Goal: Complete application form

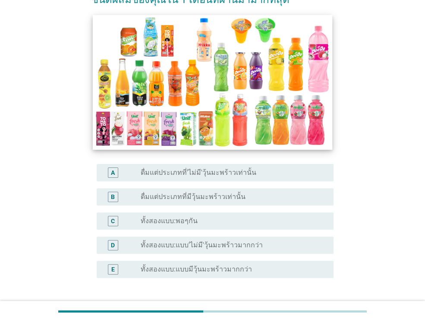
scroll to position [129, 0]
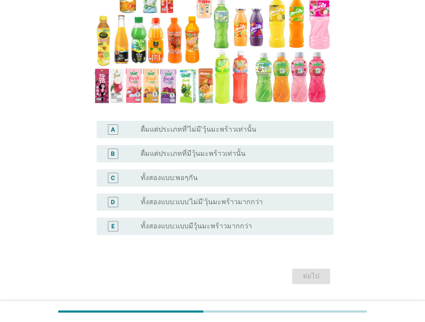
click at [176, 180] on label "ทั้งสองแบบ:พอๆกัน" at bounding box center [169, 177] width 57 height 9
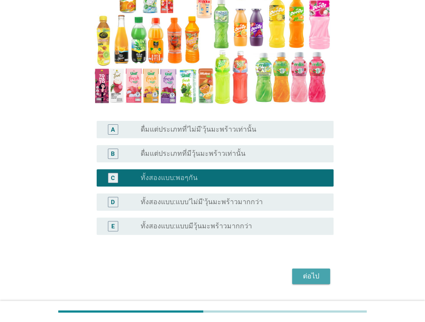
click at [323, 273] on button "ต่อไป" at bounding box center [311, 276] width 38 height 16
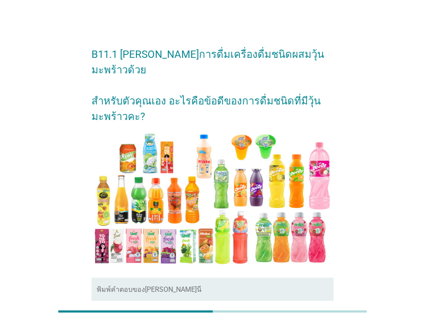
scroll to position [0, 0]
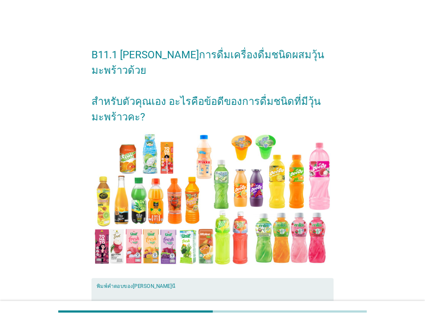
click at [150, 289] on textarea "พิมพ์คำตอบของคุณ ที่นี่" at bounding box center [215, 310] width 237 height 45
type textarea "d"
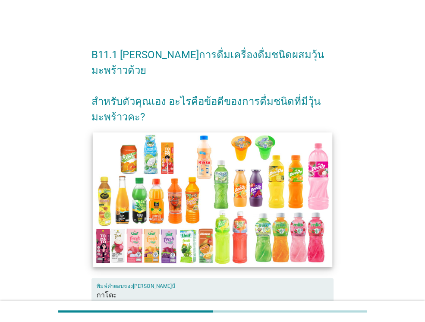
scroll to position [86, 0]
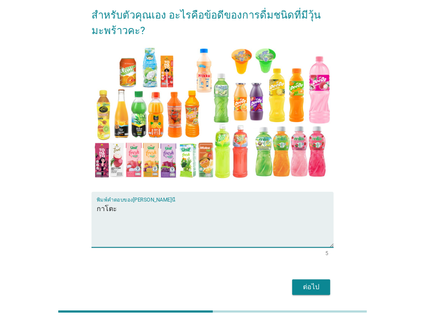
type textarea "กาโตะ"
click at [309, 282] on div "ต่อไป" at bounding box center [311, 287] width 24 height 10
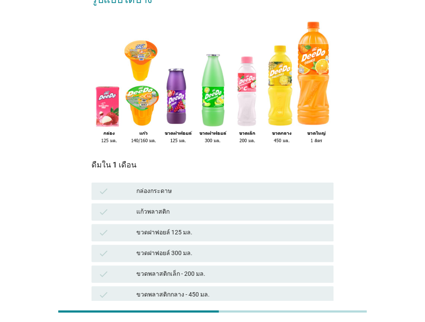
scroll to position [64, 0]
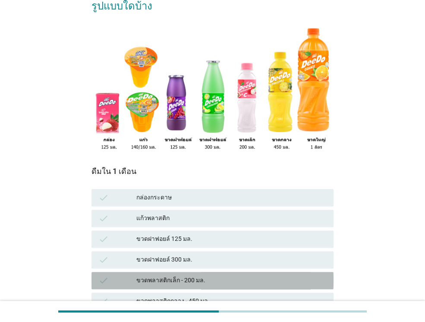
click at [174, 275] on div "ขวดพลาสติกเล็ก - 200 มล." at bounding box center [231, 280] width 190 height 10
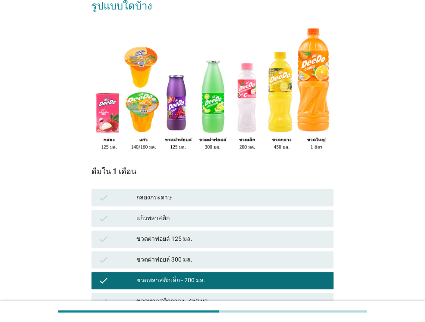
click at [154, 213] on div "แก้วพลาสติก" at bounding box center [231, 218] width 190 height 10
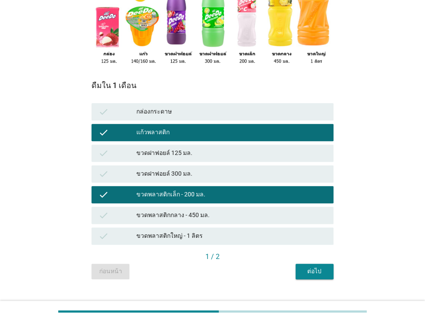
scroll to position [150, 0]
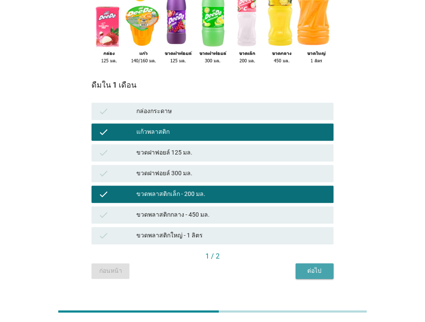
click at [314, 266] on div "ต่อไป" at bounding box center [314, 270] width 24 height 9
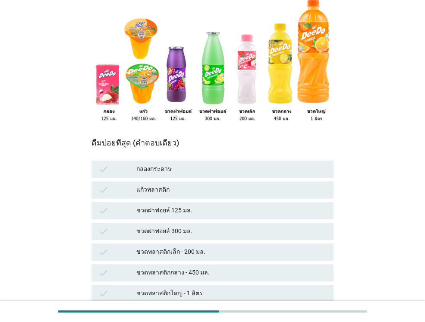
scroll to position [129, 0]
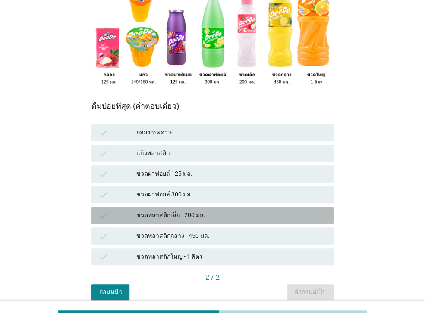
click at [169, 210] on div "ขวดพลาสติกเล็ก - 200 มล." at bounding box center [231, 215] width 190 height 10
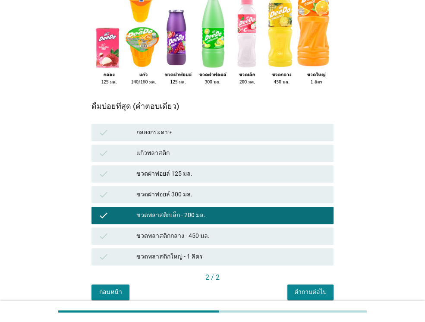
click at [309, 287] on div "คำถามต่อไป" at bounding box center [310, 291] width 32 height 9
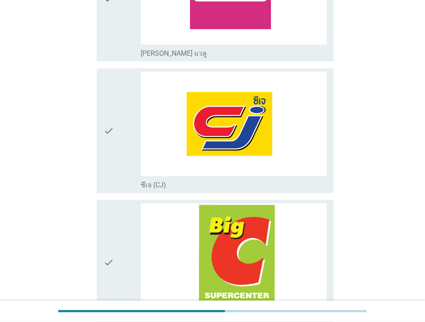
scroll to position [474, 0]
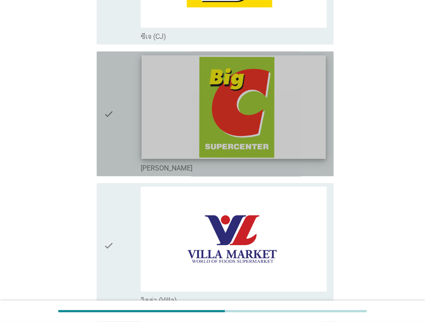
click at [223, 125] on img at bounding box center [233, 106] width 184 height 103
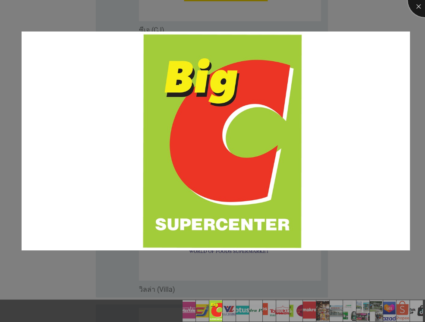
click at [416, 8] on div at bounding box center [424, 0] width 34 height 34
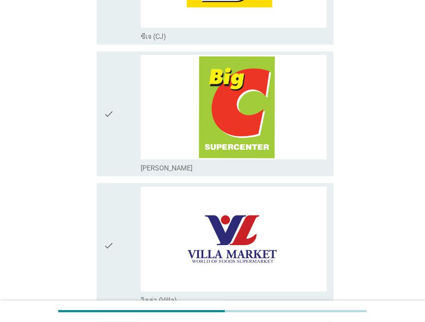
click at [106, 117] on icon "check" at bounding box center [108, 114] width 10 height 118
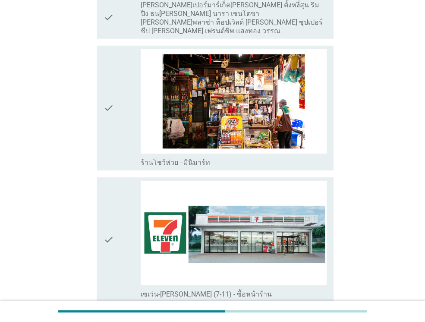
scroll to position [1725, 0]
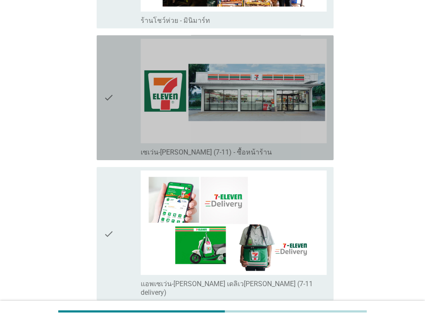
click at [116, 94] on div "check" at bounding box center [121, 98] width 37 height 118
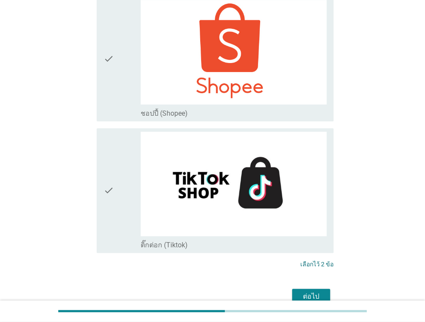
scroll to position [2460, 0]
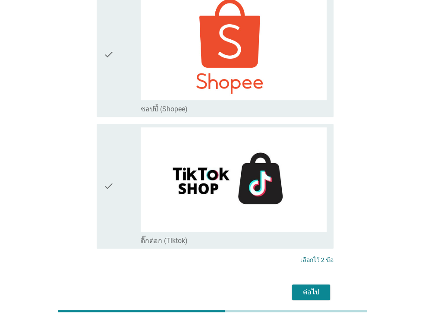
click at [314, 287] on div "ต่อไป" at bounding box center [311, 292] width 24 height 10
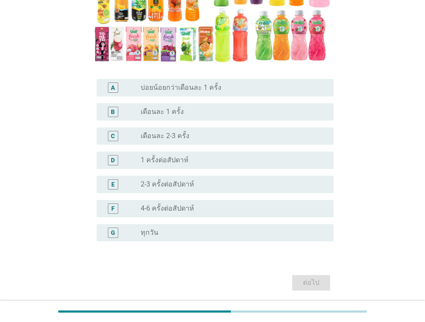
scroll to position [172, 0]
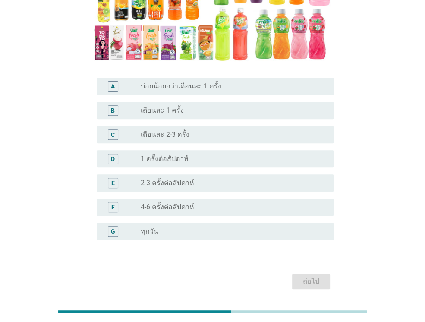
click at [180, 203] on label "4-6 ครั้งต่อสัปดาห์" at bounding box center [167, 207] width 53 height 9
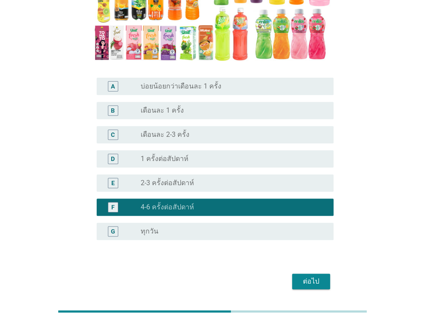
click at [316, 276] on div "ต่อไป" at bounding box center [311, 281] width 24 height 10
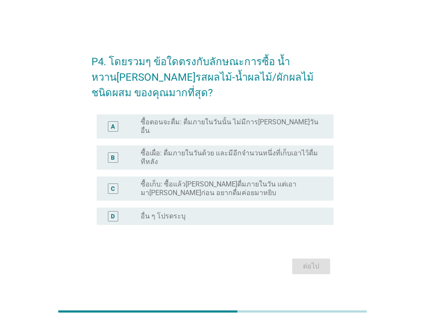
click at [194, 154] on label "ซื้อเผื่อ: ดื่มภายในวันด้วย และมีอีกจำนวนหนึ่งที่เก็บเอาไว้ดื่มทีหลัง" at bounding box center [230, 157] width 179 height 17
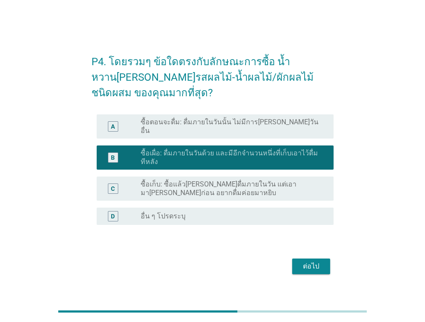
click at [304, 250] on form "P4. โดยรวมๆ ข้อใดตรงกับลักษณะการซื้อ น้ำหวาน[PERSON_NAME]รสผลไม้-น้ำผลไม้/ผักผล…" at bounding box center [212, 160] width 242 height 231
click at [307, 261] on div "ต่อไป" at bounding box center [311, 266] width 24 height 10
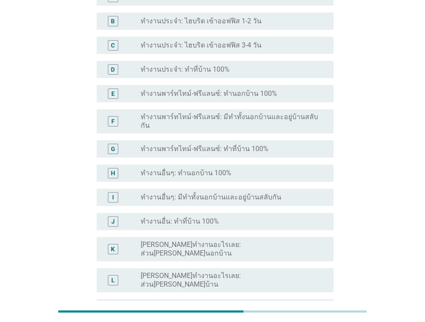
scroll to position [102, 0]
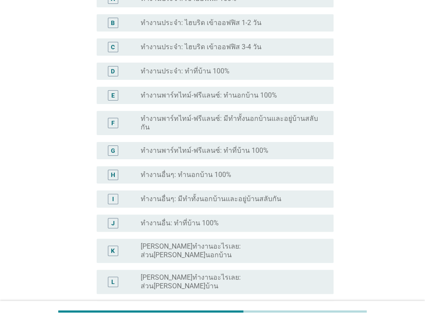
click at [206, 194] on label "ทำงานอื่นๆ: มีทำทั้งนอกบ้านและอยู่บ้านสลับกัน" at bounding box center [211, 198] width 141 height 9
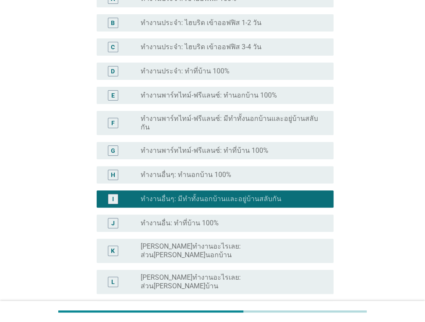
scroll to position [188, 0]
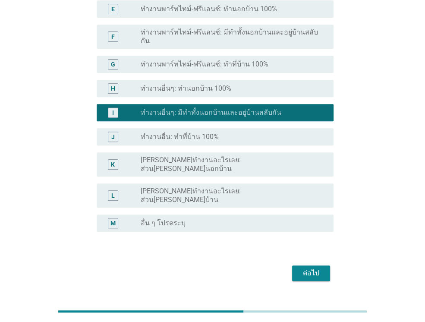
click at [313, 268] on div "ต่อไป" at bounding box center [311, 273] width 24 height 10
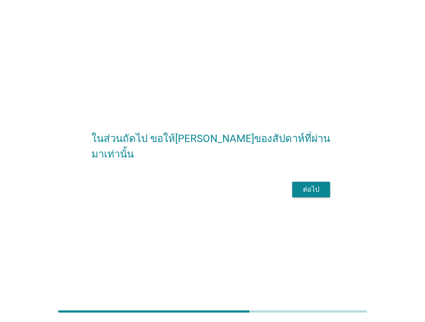
click at [323, 197] on button "ต่อไป" at bounding box center [311, 190] width 38 height 16
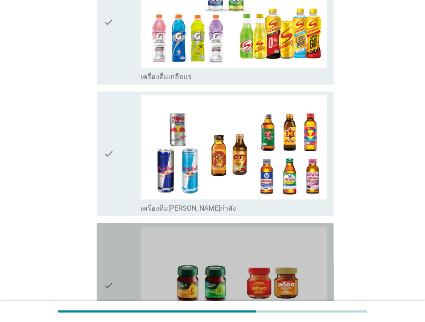
click at [109, 226] on icon "check" at bounding box center [108, 285] width 10 height 118
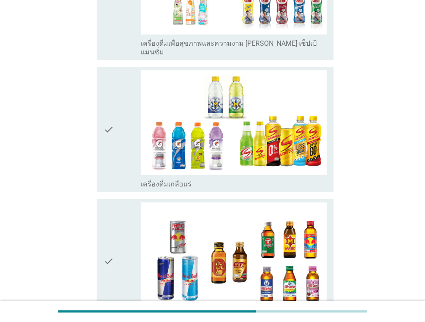
scroll to position [1811, 0]
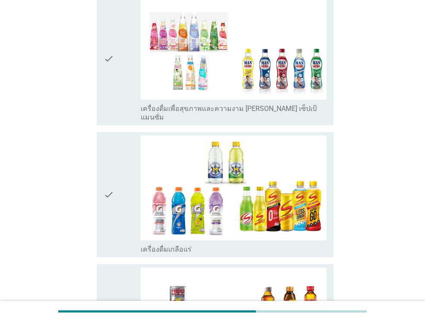
click at [106, 267] on icon "check" at bounding box center [108, 326] width 10 height 118
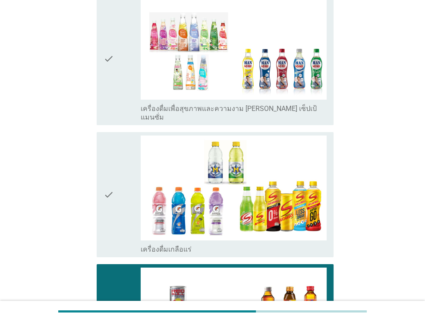
scroll to position [1725, 0]
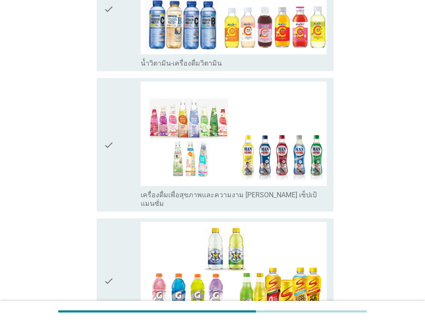
click at [101, 225] on div "check check_box_outline_blank เครื่องดื่มเกลือแร่" at bounding box center [215, 280] width 237 height 125
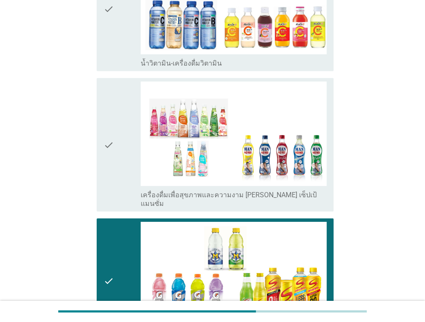
click at [98, 118] on div "check check_box_outline_blank เครื่องดื่มเพื่อสุขภาพและความงาม [PERSON_NAME] เซ…" at bounding box center [215, 144] width 237 height 133
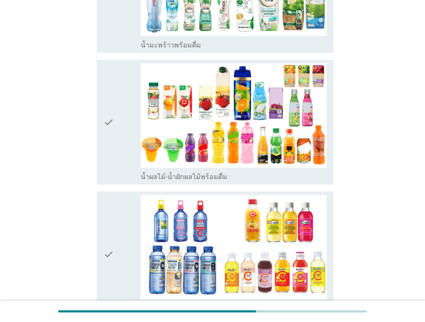
scroll to position [1466, 0]
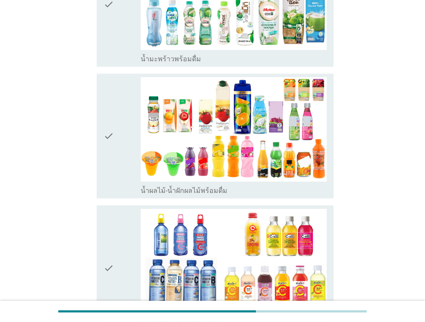
click at [108, 209] on icon "check" at bounding box center [108, 268] width 10 height 118
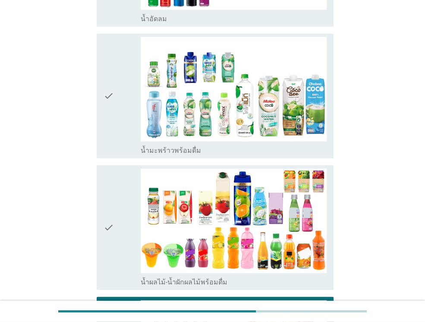
scroll to position [1294, 0]
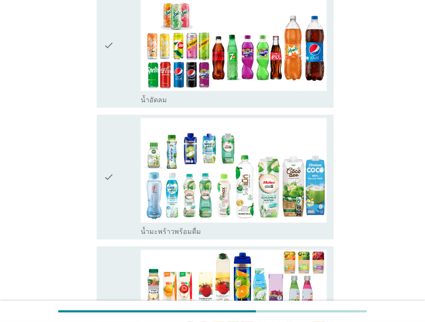
click at [109, 250] on icon "check" at bounding box center [108, 309] width 10 height 118
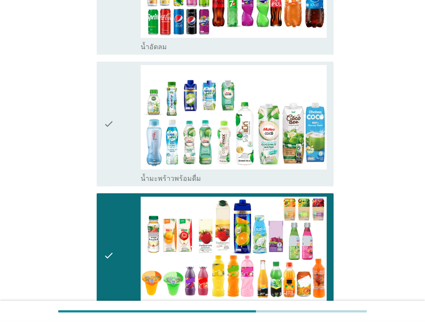
scroll to position [1423, 0]
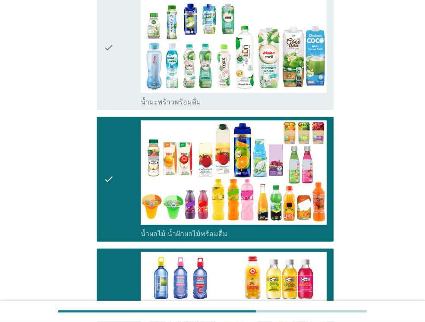
click at [119, 120] on div "check" at bounding box center [121, 179] width 37 height 118
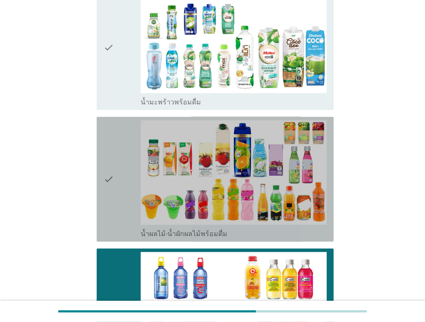
click at [107, 122] on icon "check" at bounding box center [108, 179] width 10 height 118
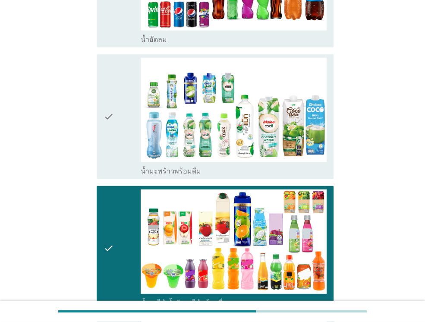
scroll to position [1251, 0]
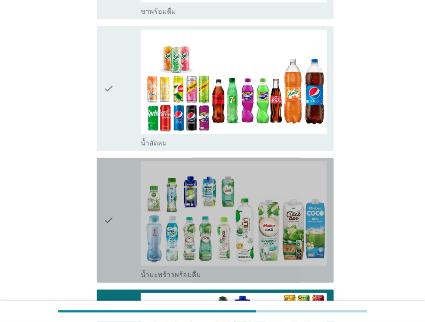
click at [114, 161] on div "check" at bounding box center [121, 220] width 37 height 118
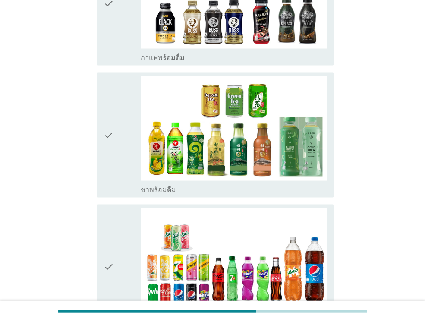
scroll to position [1035, 0]
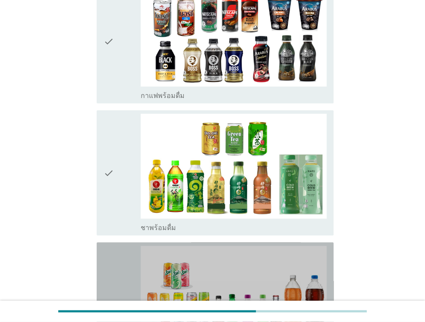
click at [122, 245] on div "check" at bounding box center [121, 304] width 37 height 118
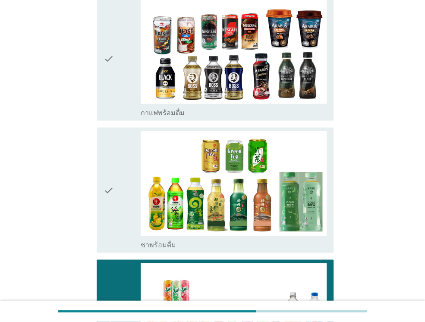
scroll to position [906, 0]
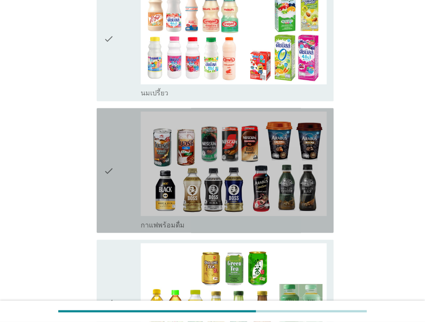
click at [121, 152] on div "check" at bounding box center [121, 170] width 37 height 118
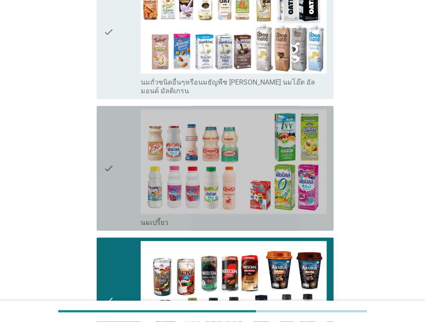
click at [117, 122] on div "check" at bounding box center [121, 168] width 37 height 118
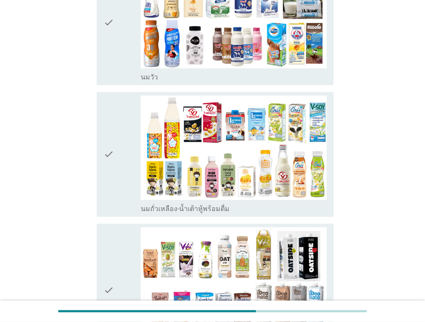
scroll to position [517, 0]
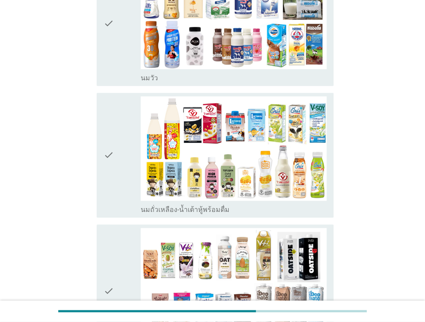
click at [121, 19] on div "check" at bounding box center [121, 24] width 37 height 118
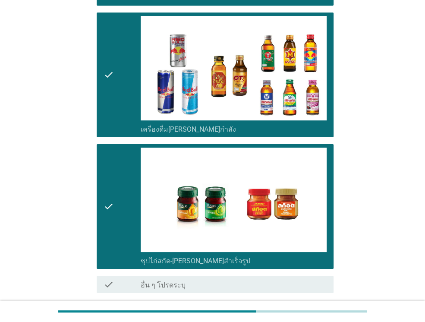
scroll to position [2070, 0]
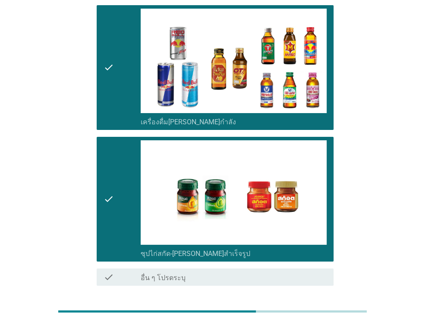
click at [310, 311] on div "ต่อไป" at bounding box center [311, 316] width 24 height 10
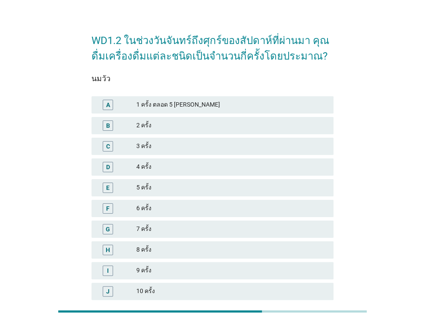
scroll to position [0, 0]
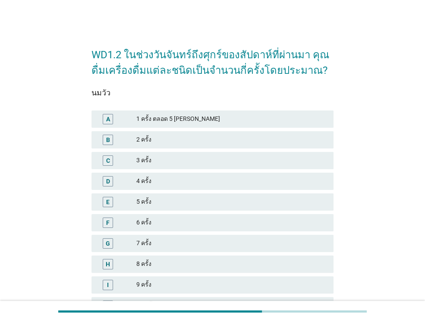
click at [160, 157] on div "3 ครั้ง" at bounding box center [231, 160] width 190 height 10
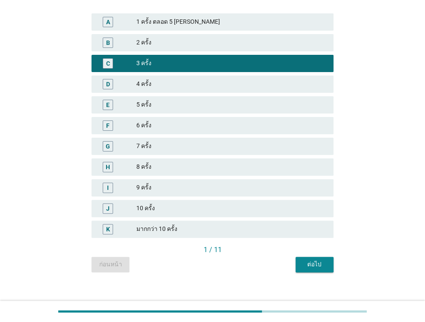
scroll to position [106, 0]
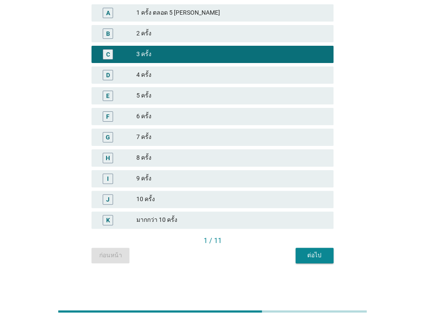
click at [319, 256] on div "ต่อไป" at bounding box center [314, 255] width 24 height 9
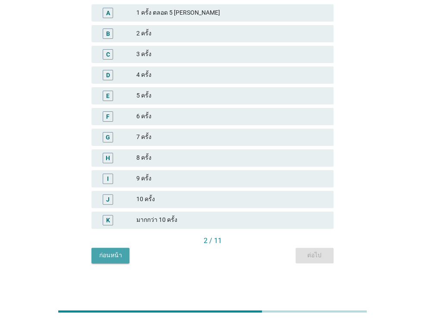
click at [112, 251] on div "ก่อนหน้า" at bounding box center [110, 255] width 24 height 9
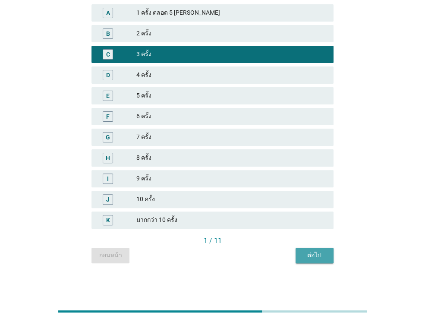
click at [320, 256] on div "ต่อไป" at bounding box center [314, 255] width 24 height 9
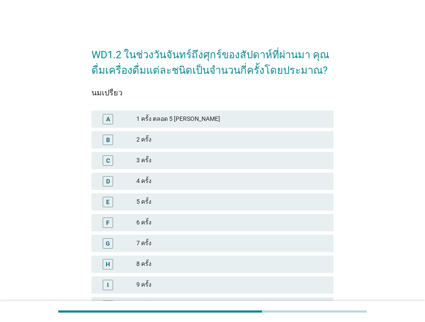
click at [127, 137] on div "B" at bounding box center [117, 140] width 38 height 10
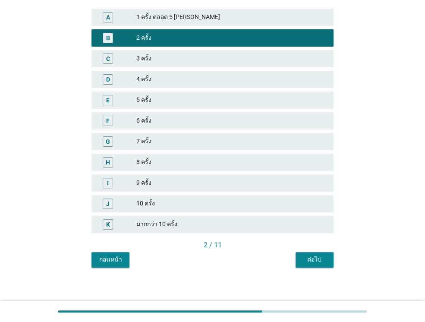
scroll to position [106, 0]
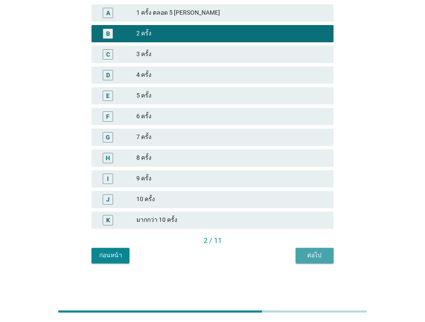
click at [314, 251] on div "ต่อไป" at bounding box center [314, 255] width 24 height 9
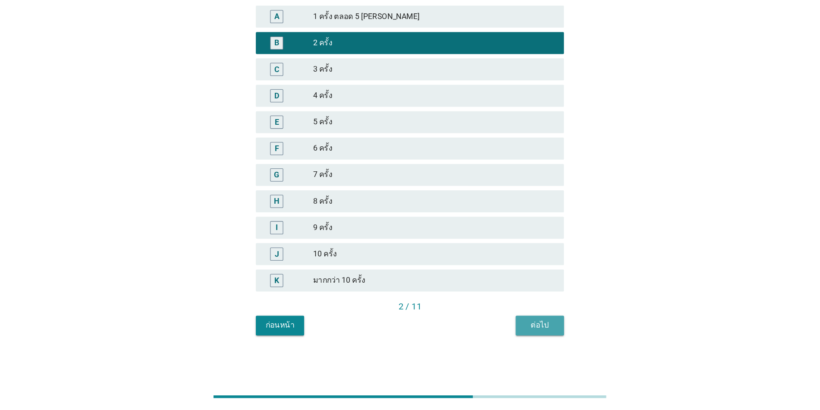
scroll to position [0, 0]
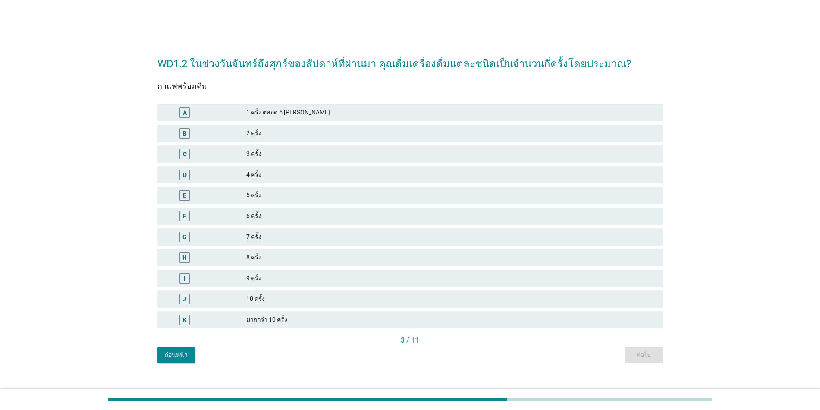
click at [266, 237] on div "7 ครั้ง" at bounding box center [450, 237] width 409 height 10
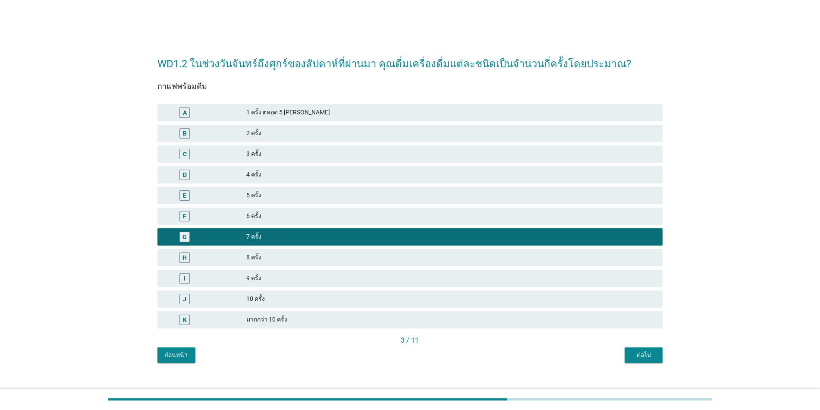
click at [424, 321] on button "ต่อไป" at bounding box center [643, 355] width 38 height 16
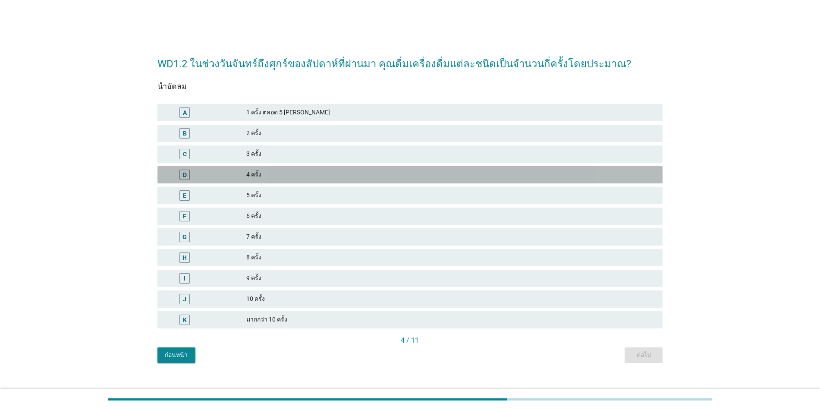
click at [205, 176] on div "D" at bounding box center [205, 174] width 82 height 10
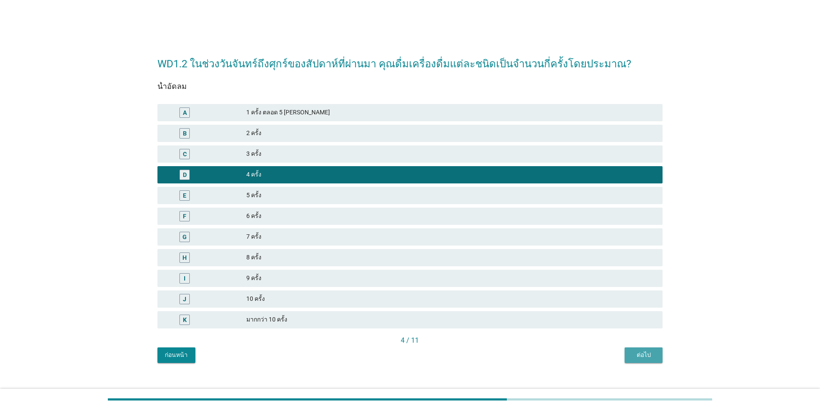
click at [424, 321] on div "ต่อไป" at bounding box center [643, 354] width 24 height 9
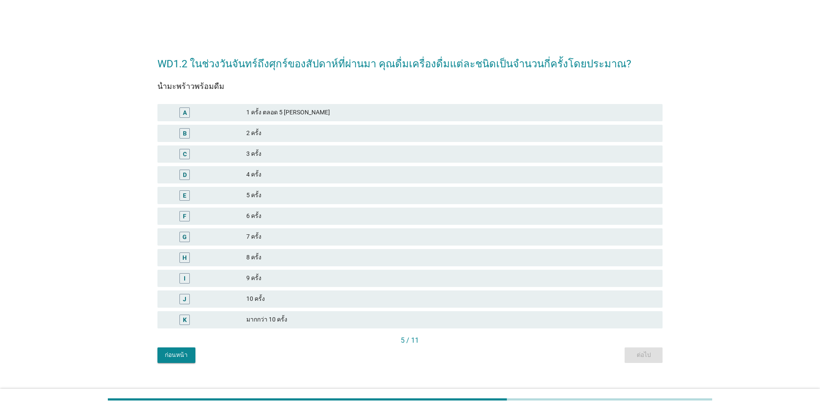
click at [246, 134] on div "2 ครั้ง" at bounding box center [450, 133] width 409 height 10
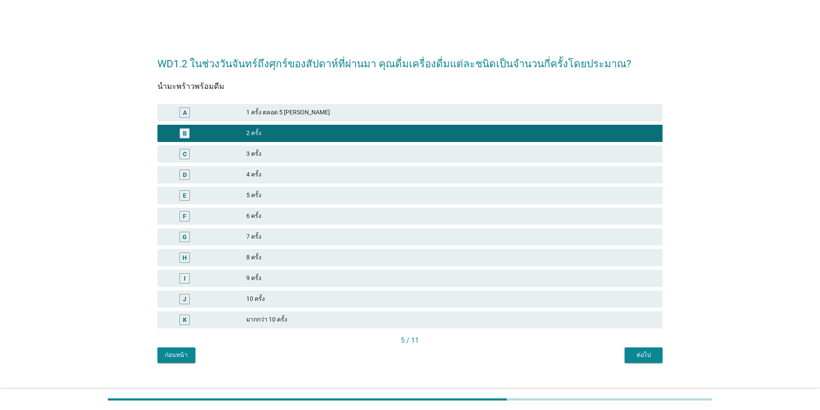
click at [424, 321] on div "ต่อไป" at bounding box center [643, 354] width 24 height 9
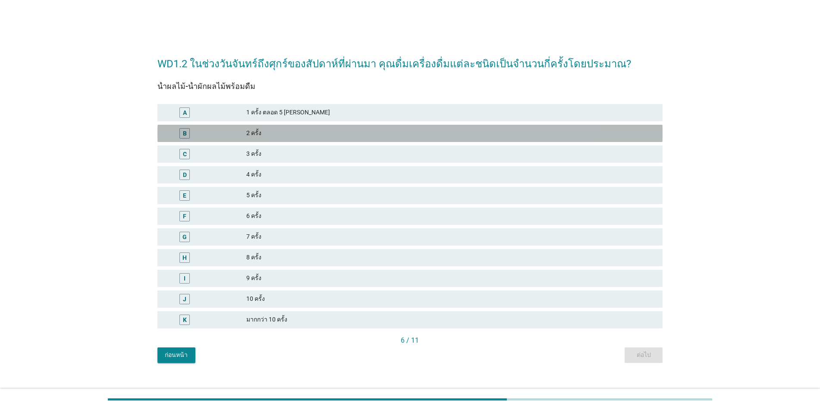
click at [246, 137] on div "2 ครั้ง" at bounding box center [450, 133] width 409 height 10
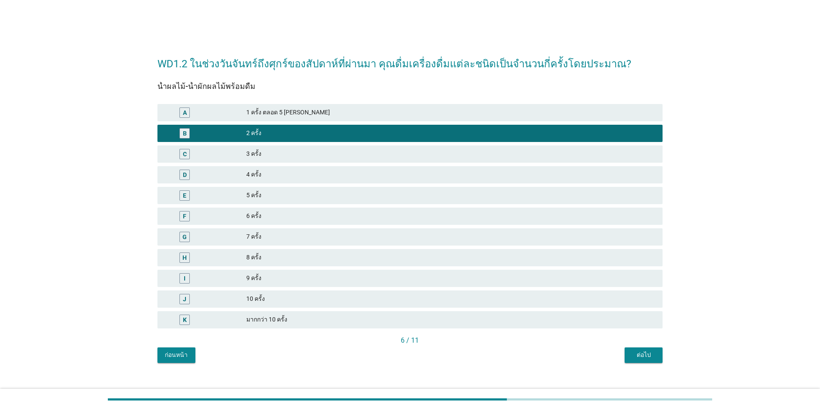
click at [424, 321] on div "ต่อไป" at bounding box center [643, 354] width 24 height 9
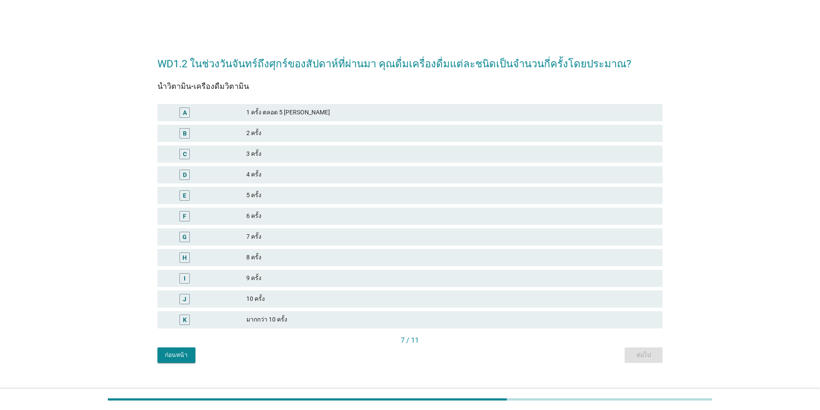
click at [266, 149] on div "3 ครั้ง" at bounding box center [450, 154] width 409 height 10
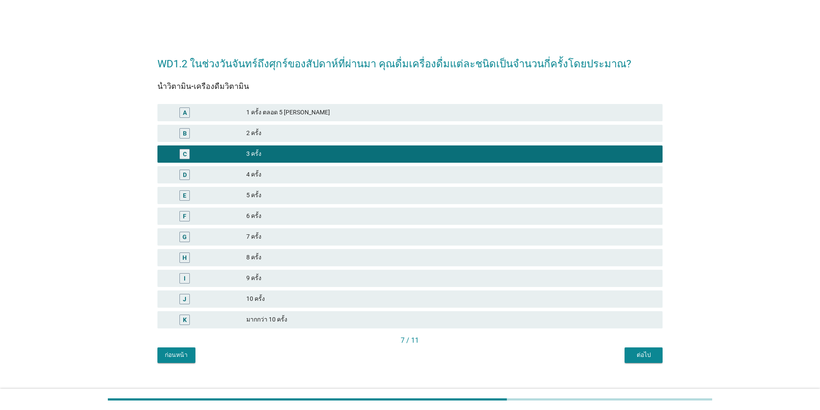
click at [424, 321] on button "ต่อไป" at bounding box center [643, 355] width 38 height 16
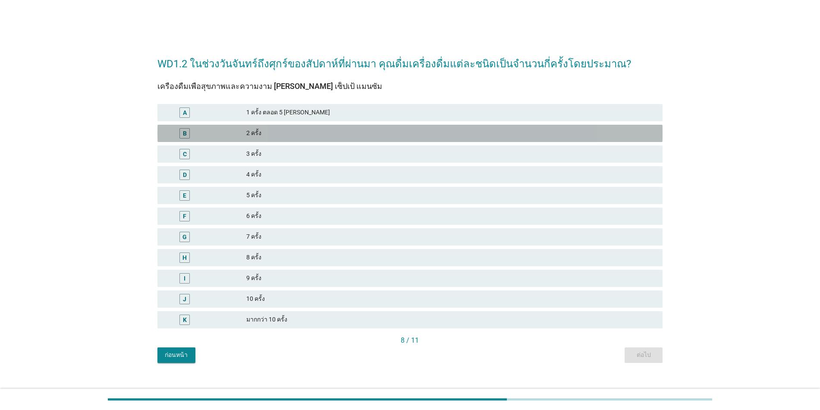
click at [267, 137] on div "2 ครั้ง" at bounding box center [450, 133] width 409 height 10
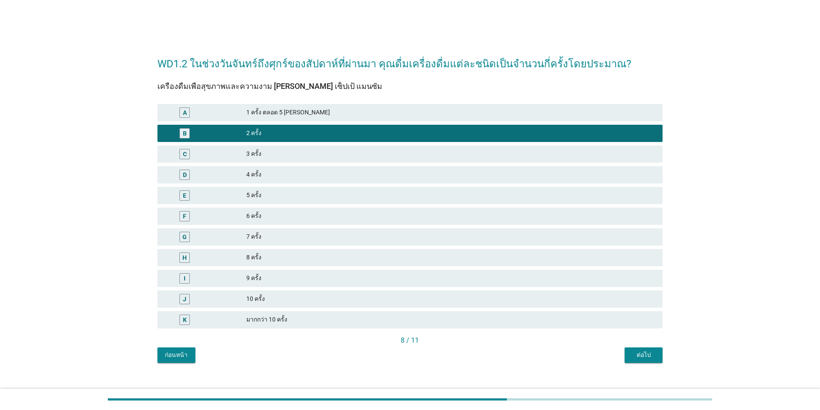
click at [424, 321] on div "ต่อไป" at bounding box center [643, 354] width 24 height 9
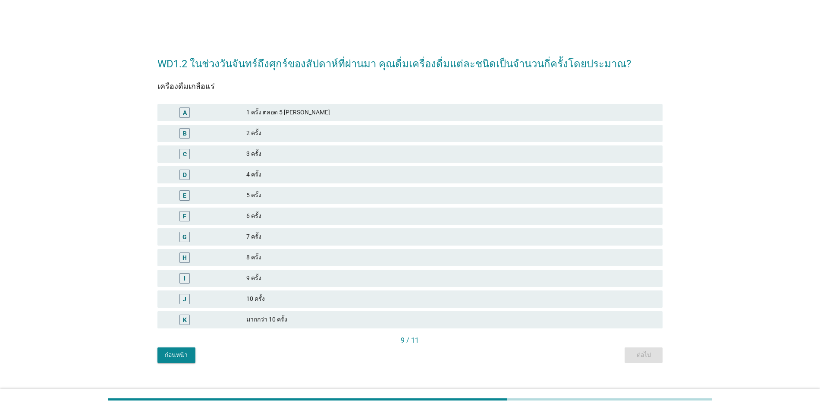
click at [258, 130] on div "2 ครั้ง" at bounding box center [450, 133] width 409 height 10
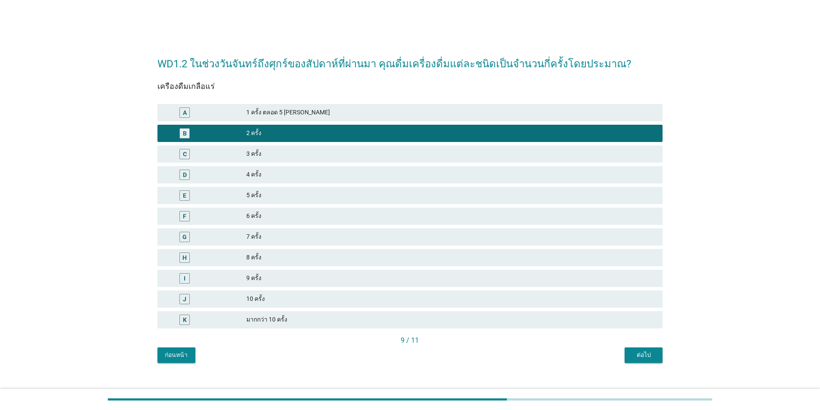
click at [424, 321] on div "ต่อไป" at bounding box center [643, 354] width 24 height 9
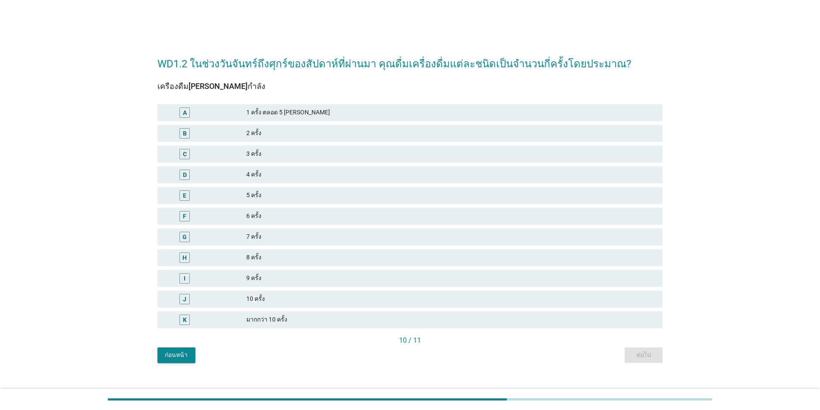
click at [281, 157] on div "3 ครั้ง" at bounding box center [450, 154] width 409 height 10
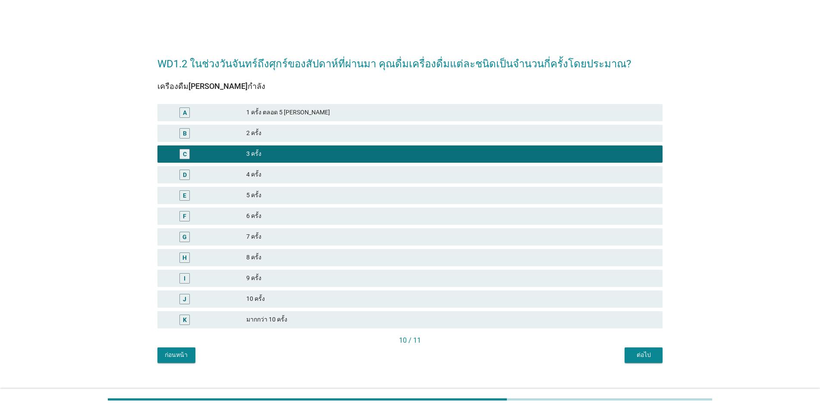
click at [424, 321] on div "ต่อไป" at bounding box center [643, 354] width 24 height 9
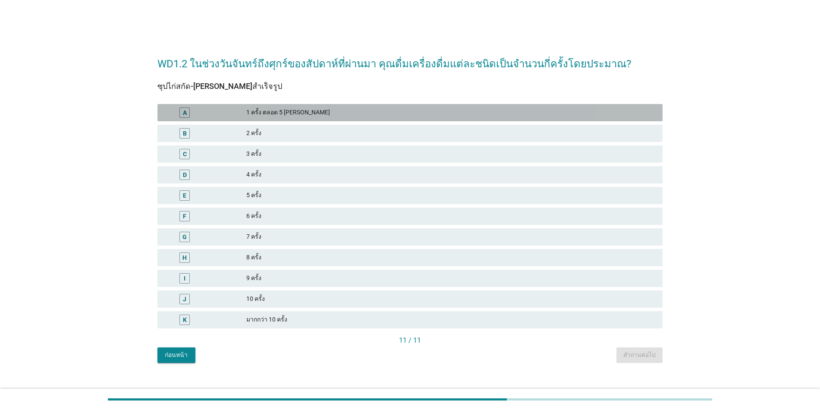
click at [266, 116] on div "1 ครั้ง ตลอด 5 [PERSON_NAME]" at bounding box center [450, 112] width 409 height 10
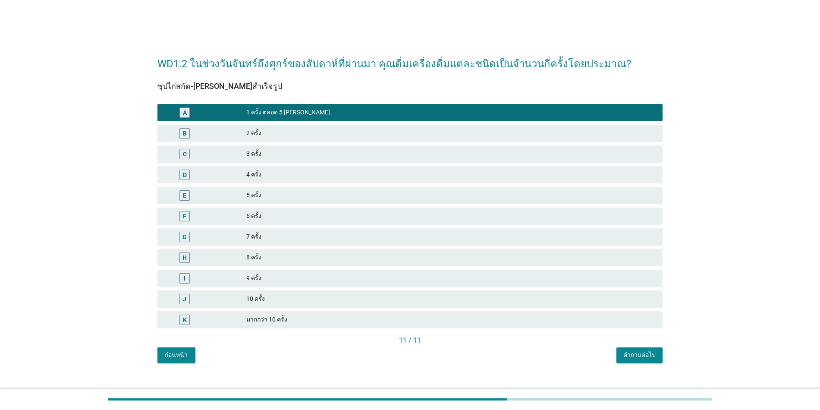
click at [260, 131] on div "2 ครั้ง" at bounding box center [450, 133] width 409 height 10
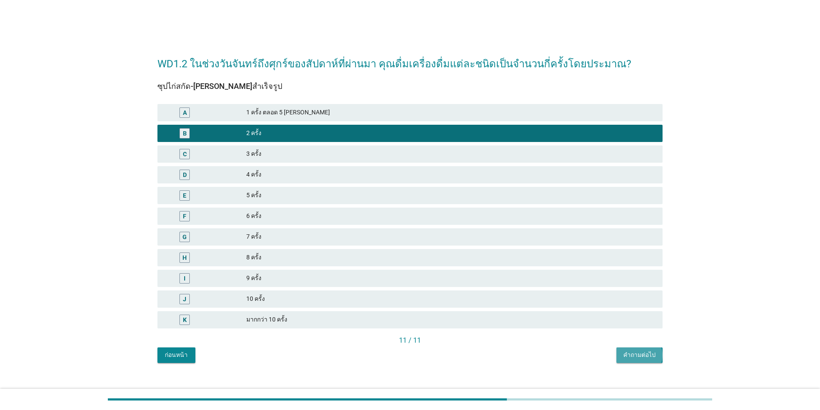
click at [424, 321] on button "คำถามต่อไป" at bounding box center [639, 355] width 46 height 16
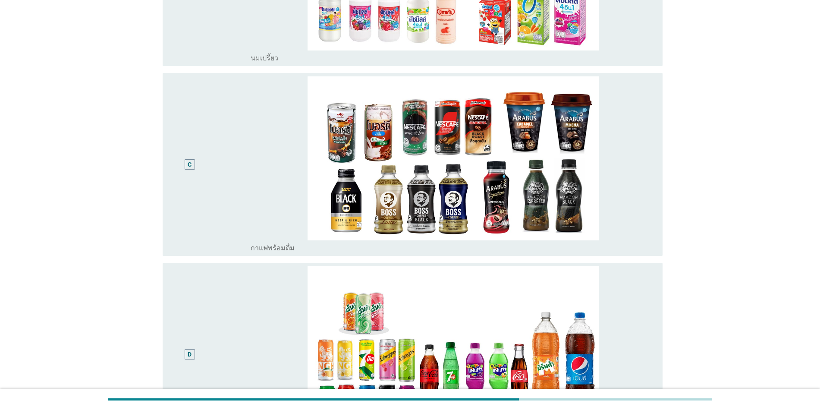
scroll to position [373, 0]
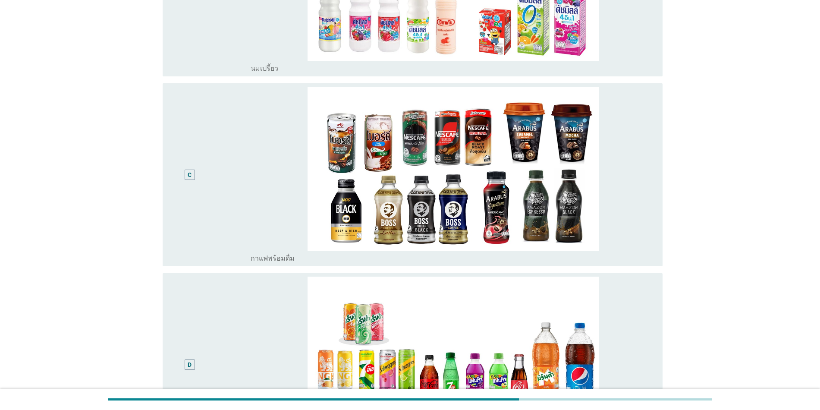
click at [191, 158] on div "C" at bounding box center [189, 175] width 41 height 176
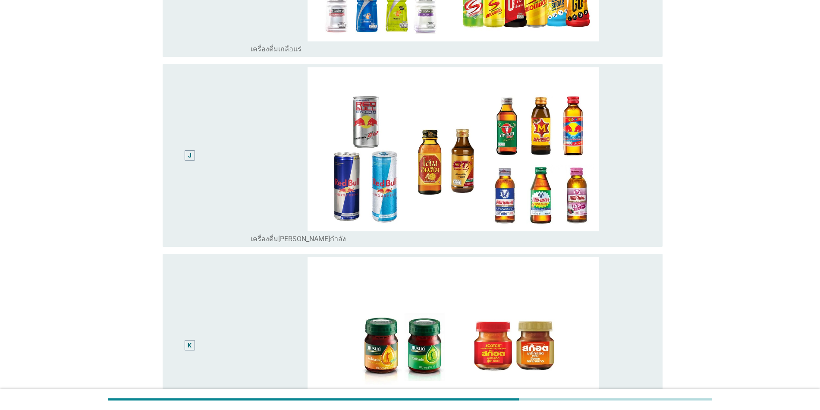
scroll to position [1882, 0]
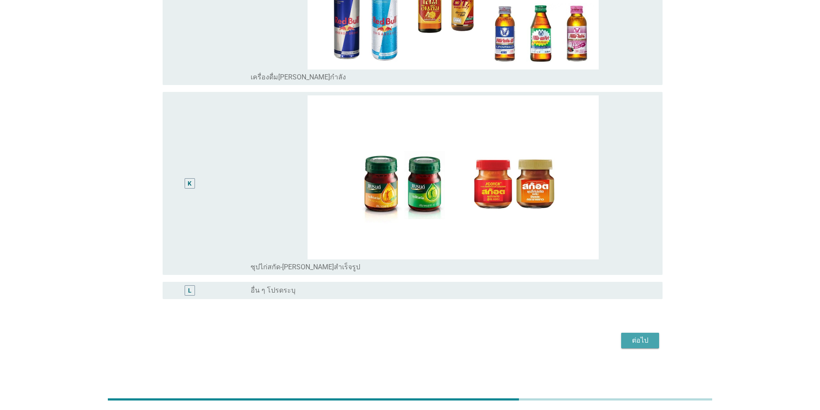
click at [424, 321] on button "ต่อไป" at bounding box center [640, 340] width 38 height 16
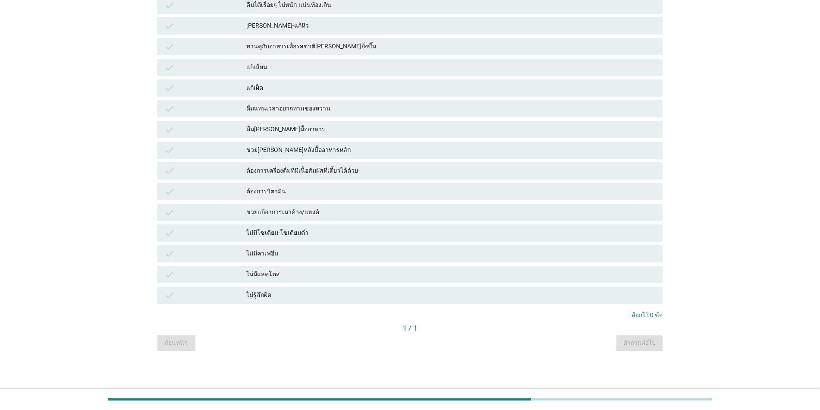
scroll to position [0, 0]
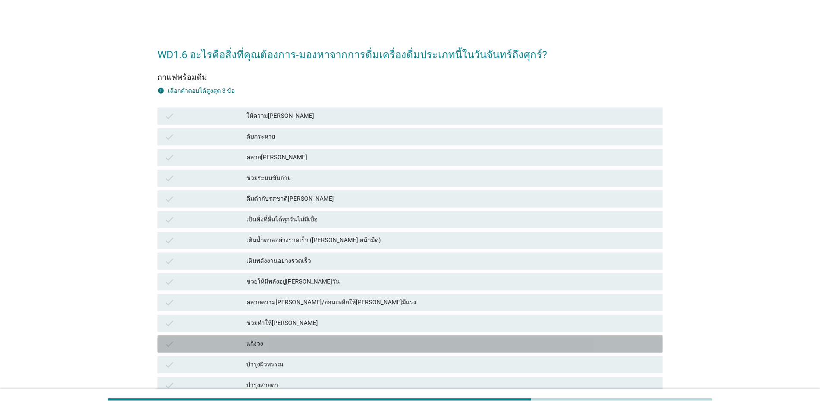
click at [270, 321] on div "check แก้ง่วง" at bounding box center [409, 343] width 505 height 17
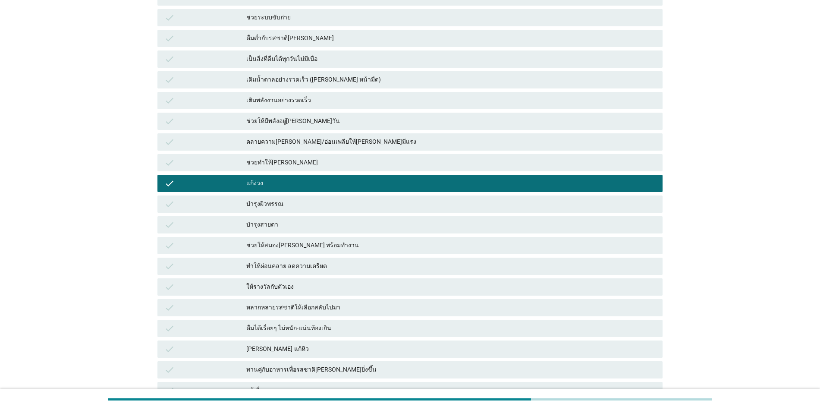
scroll to position [162, 0]
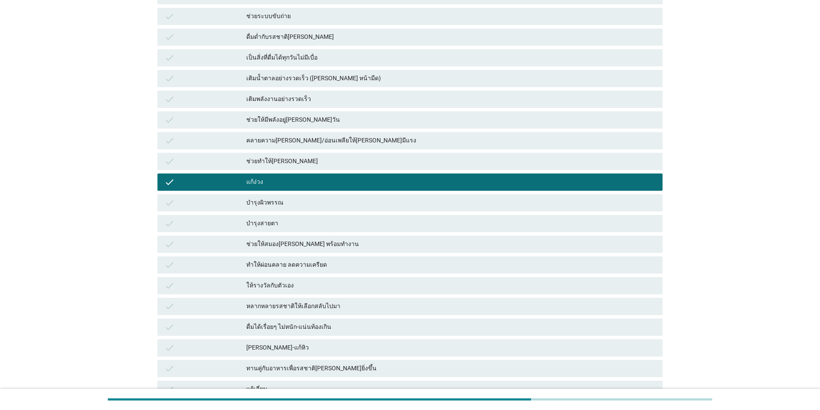
click at [299, 245] on div "ช่วยให้สมอง[PERSON_NAME] พร้อมทำงาน" at bounding box center [450, 244] width 409 height 10
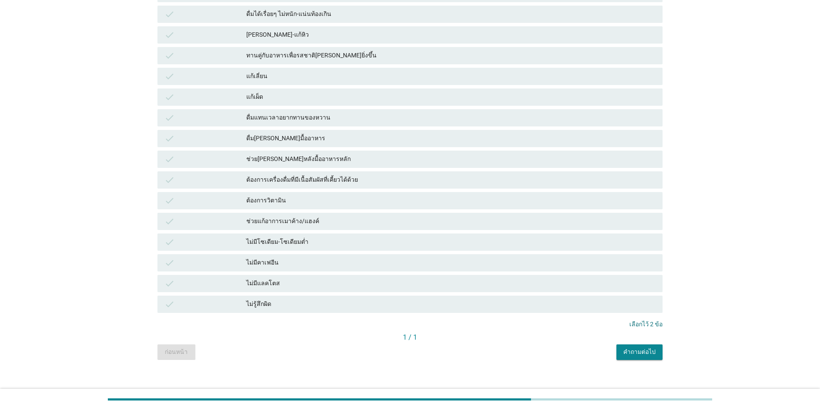
scroll to position [483, 0]
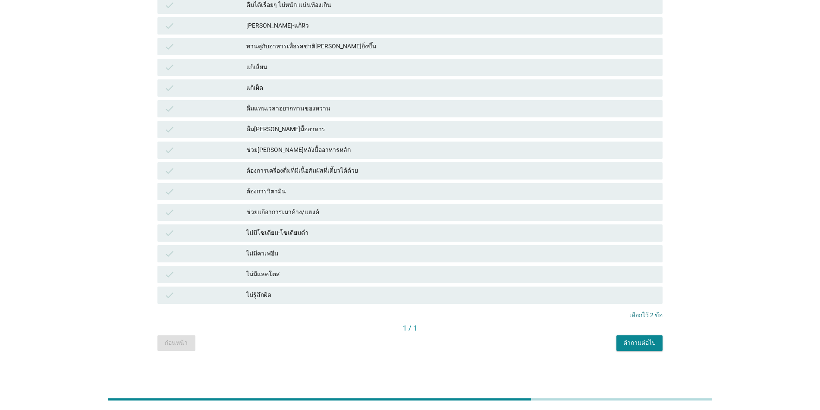
click at [424, 321] on div "คำถามต่อไป" at bounding box center [639, 342] width 32 height 9
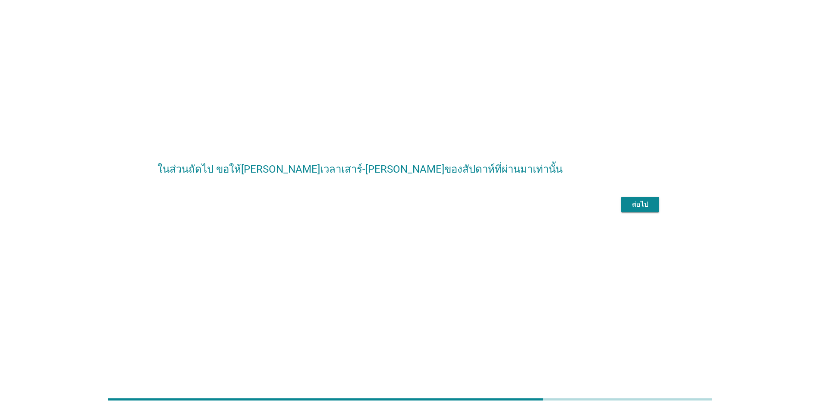
scroll to position [0, 0]
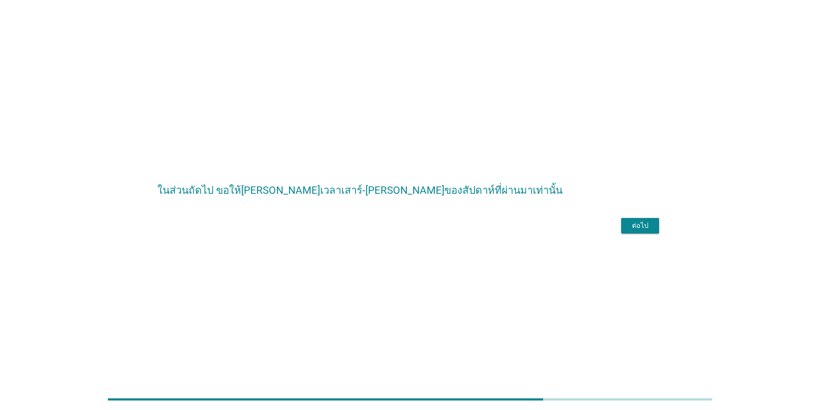
click at [424, 231] on div "ต่อไป" at bounding box center [640, 225] width 24 height 10
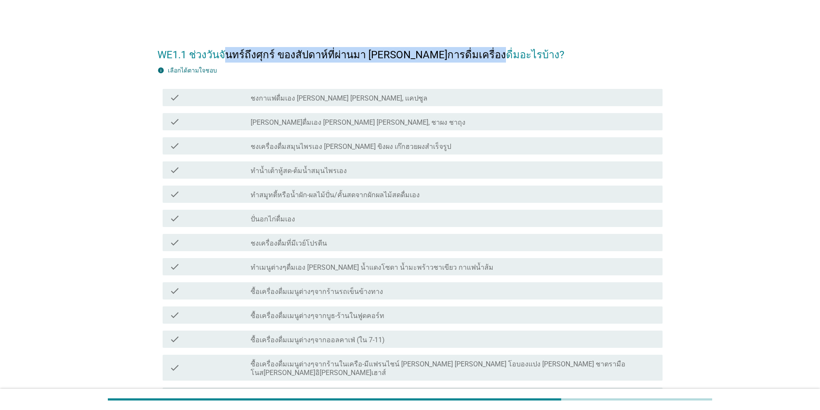
drag, startPoint x: 227, startPoint y: 51, endPoint x: 467, endPoint y: 46, distance: 240.7
click at [424, 46] on h2 "WE1.1 ช่วงวันจันทร์ถึงศุกร์ ของสัปดาห์ที่ผ่านมา [PERSON_NAME]การดื่มเครื่องดื่ม…" at bounding box center [409, 50] width 505 height 24
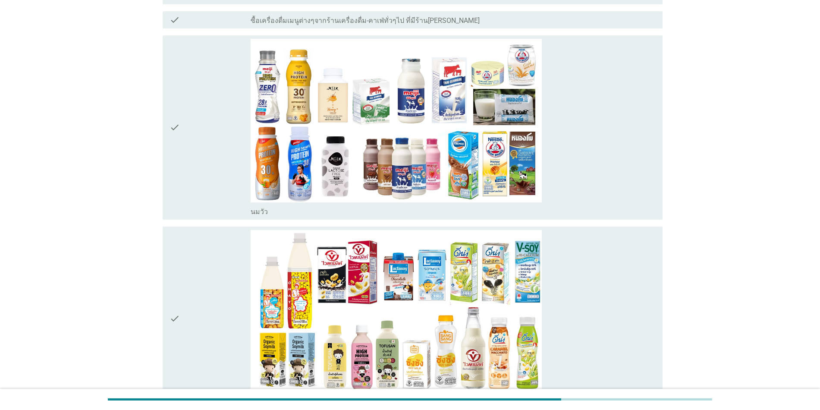
scroll to position [377, 0]
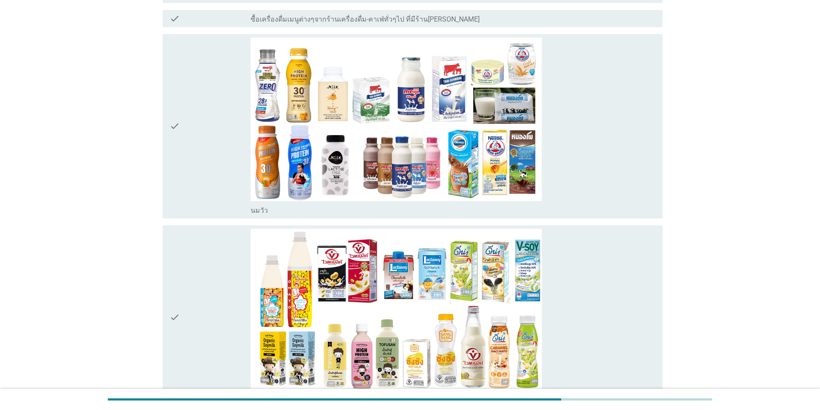
click at [199, 141] on div "check" at bounding box center [209, 126] width 81 height 177
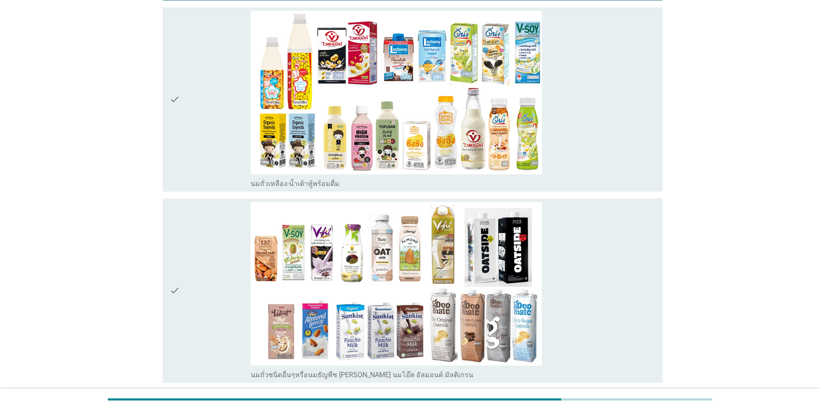
scroll to position [593, 0]
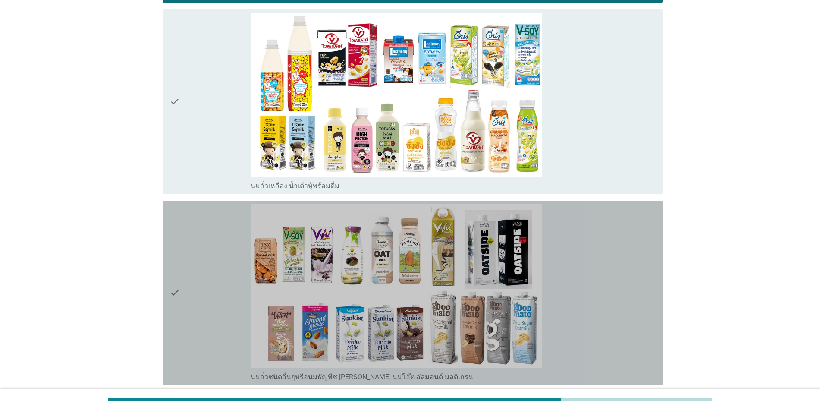
click at [188, 240] on div "check" at bounding box center [209, 292] width 81 height 177
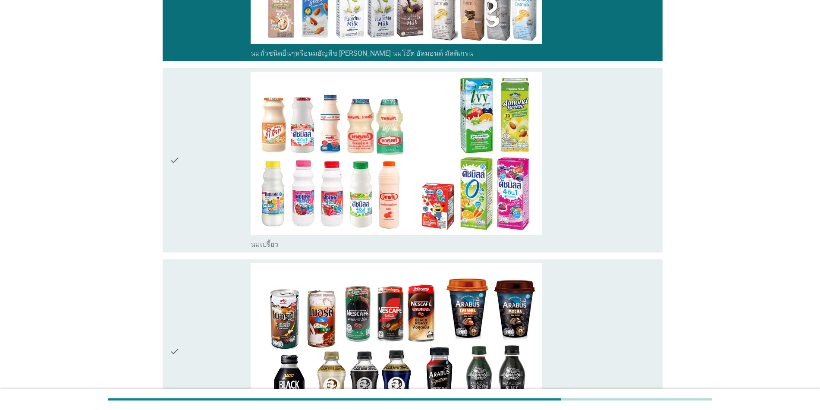
click at [184, 162] on div "check" at bounding box center [209, 160] width 81 height 177
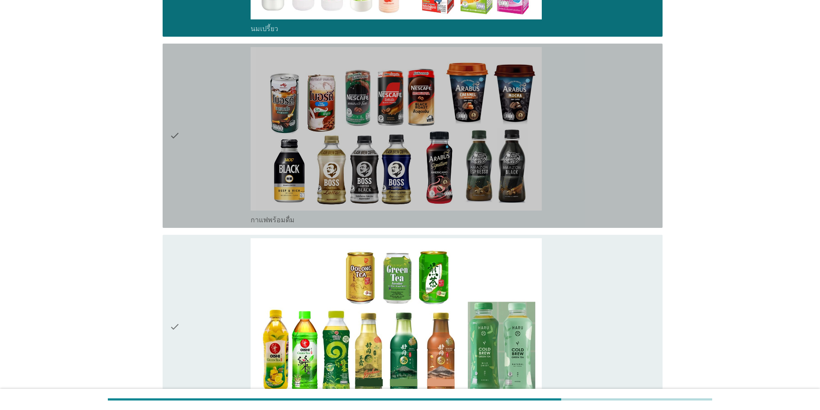
click at [184, 161] on div "check" at bounding box center [209, 135] width 81 height 177
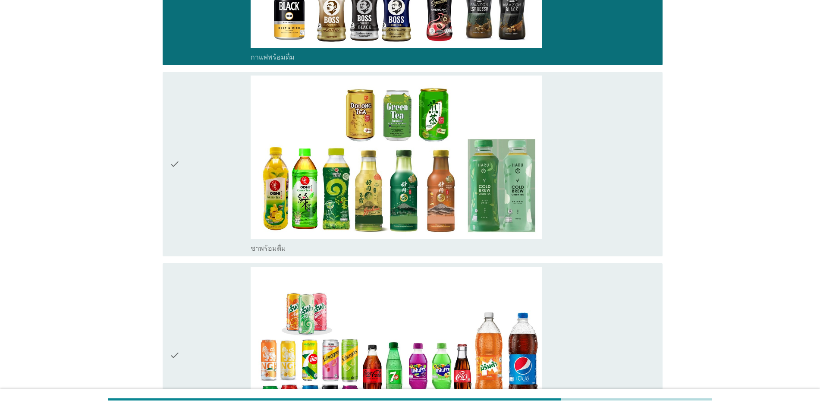
scroll to position [1348, 0]
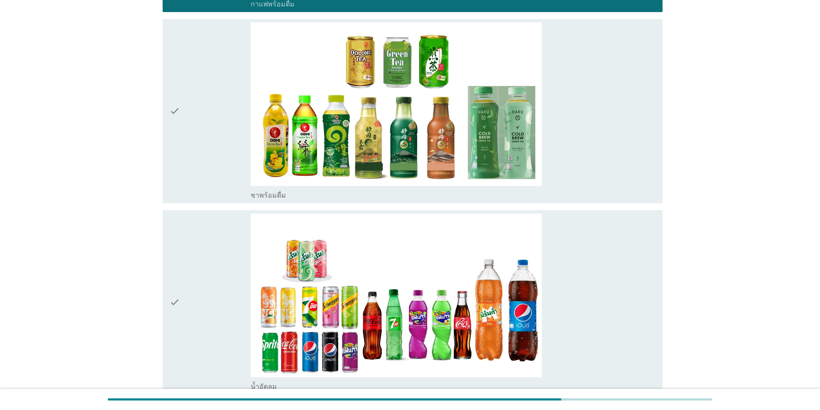
click at [189, 143] on div "check" at bounding box center [209, 110] width 81 height 177
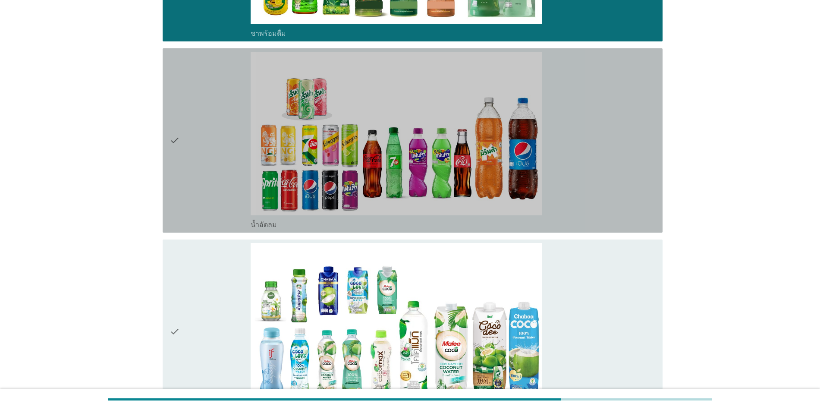
click at [179, 129] on icon "check" at bounding box center [174, 140] width 10 height 177
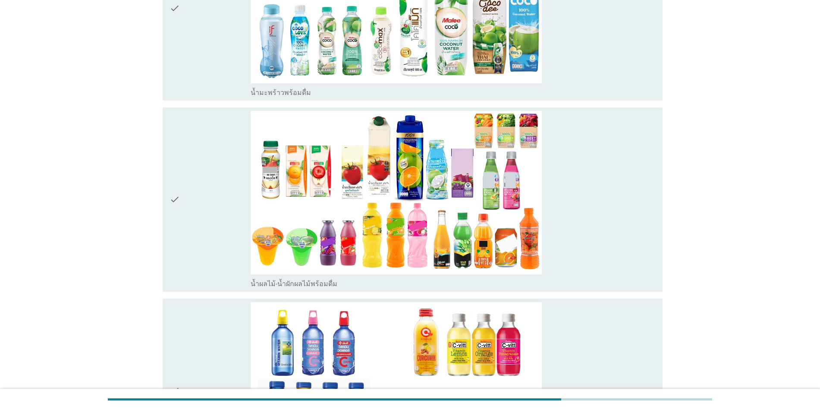
scroll to position [1833, 0]
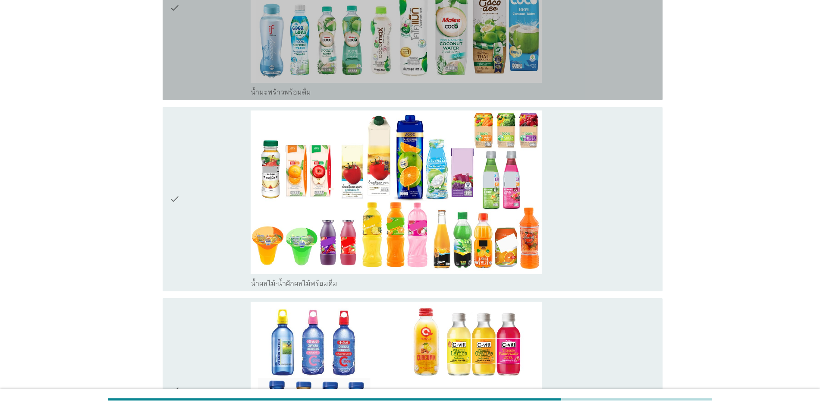
click at [208, 29] on div "check" at bounding box center [209, 7] width 81 height 177
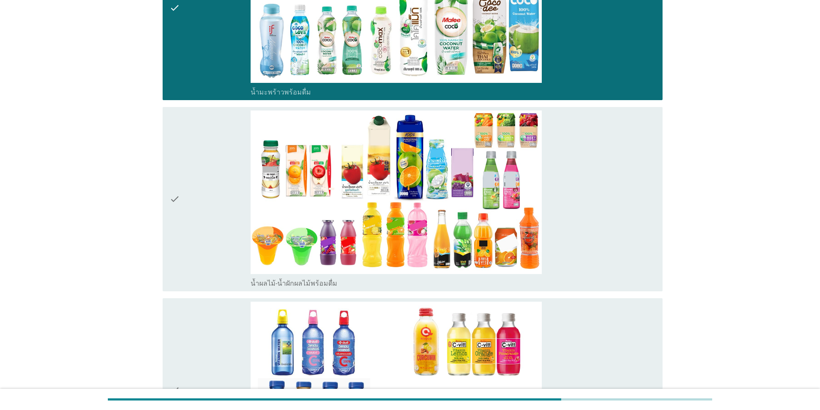
click at [195, 207] on div "check" at bounding box center [209, 198] width 81 height 177
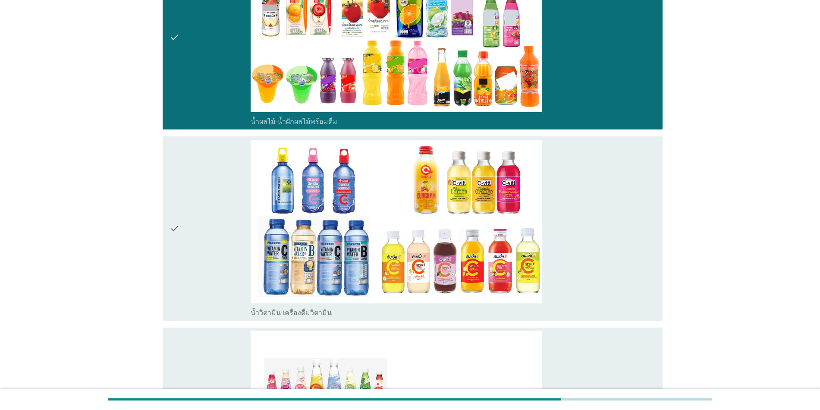
click at [194, 207] on div "check" at bounding box center [209, 228] width 81 height 177
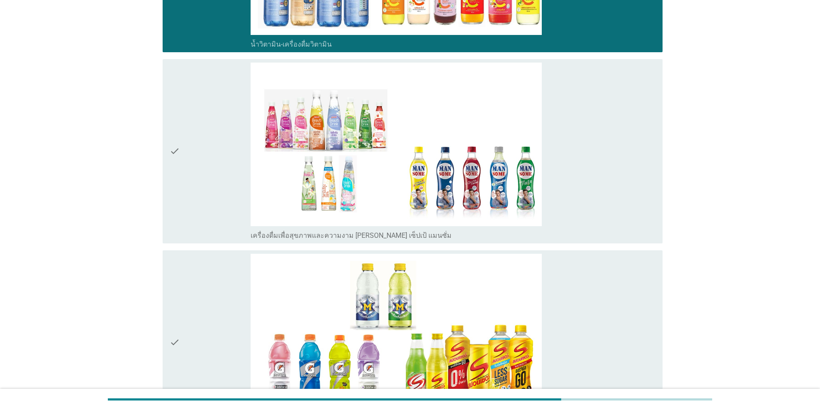
scroll to position [2318, 0]
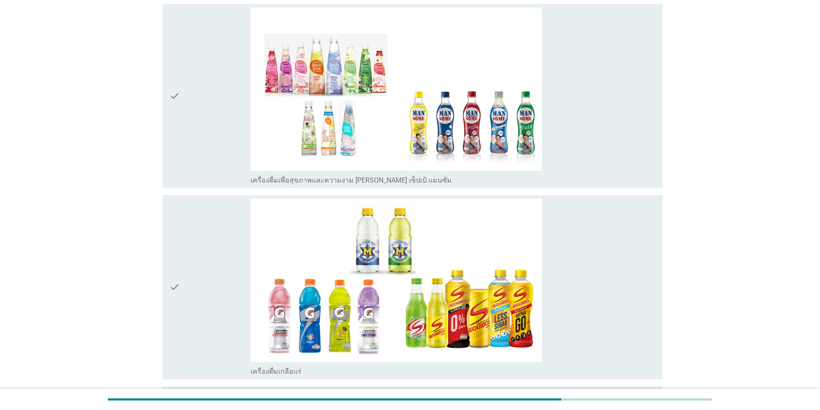
click at [206, 110] on div "check" at bounding box center [209, 95] width 81 height 177
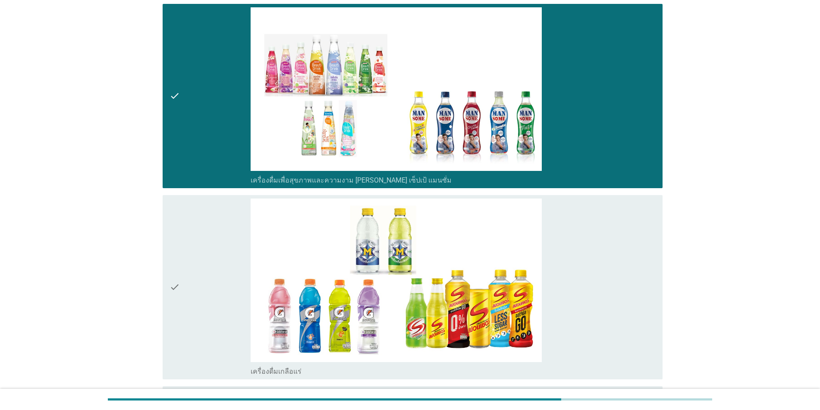
click at [196, 286] on div "check" at bounding box center [209, 286] width 81 height 177
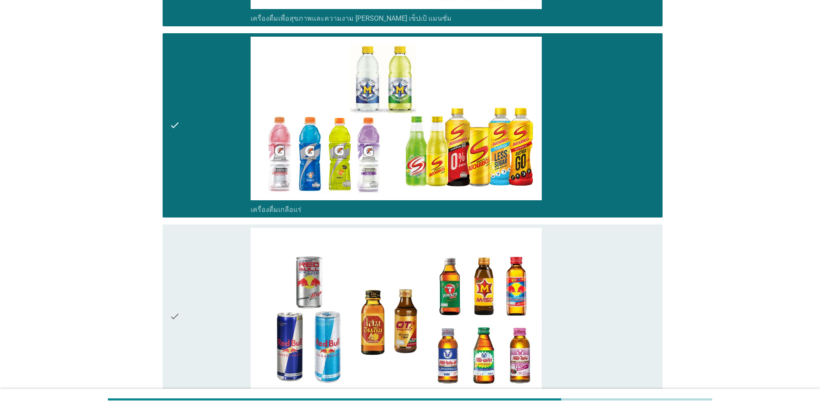
click at [191, 284] on div "check" at bounding box center [209, 316] width 81 height 177
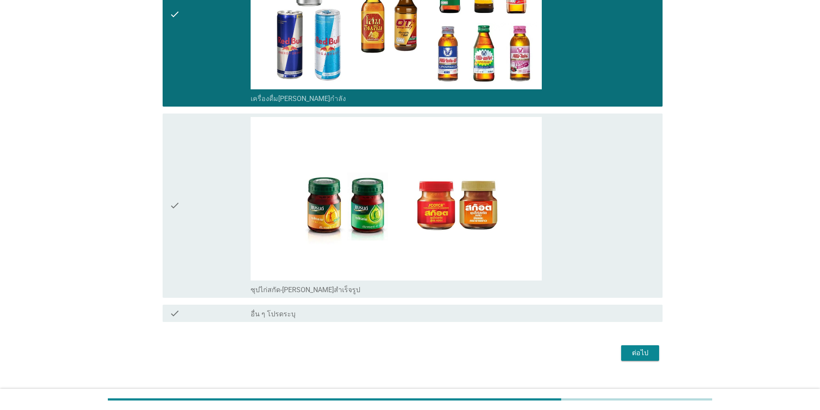
scroll to position [2785, 0]
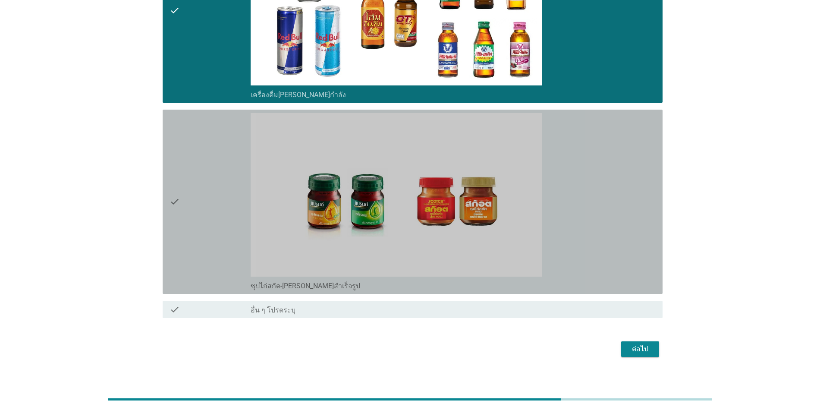
click at [184, 220] on div "check" at bounding box center [209, 201] width 81 height 177
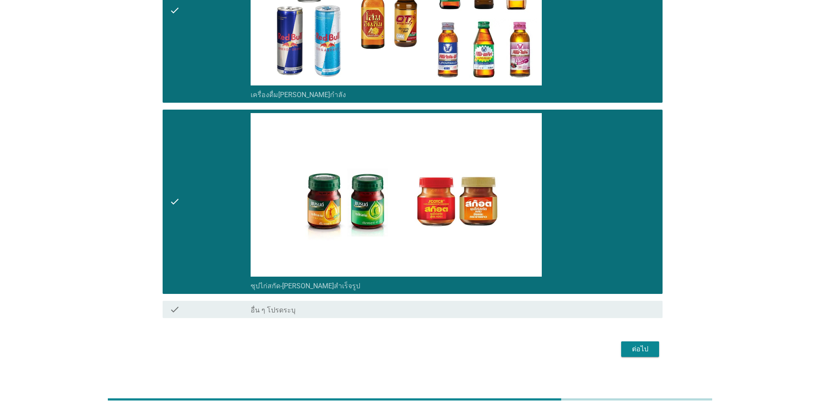
click at [424, 321] on div "ต่อไป" at bounding box center [640, 349] width 24 height 10
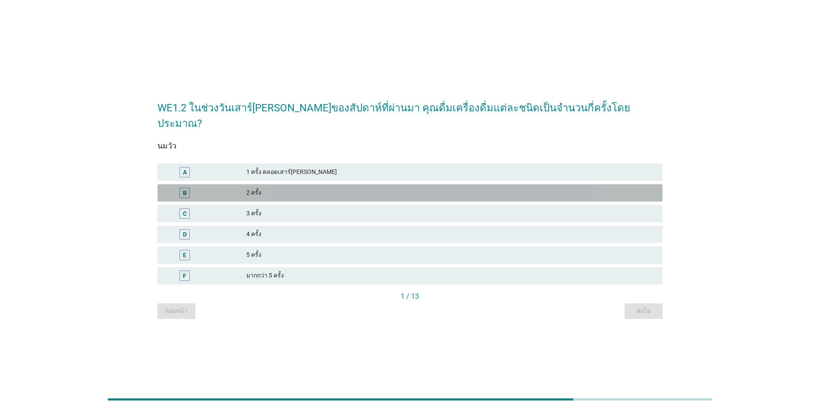
click at [188, 188] on div "B" at bounding box center [184, 193] width 10 height 10
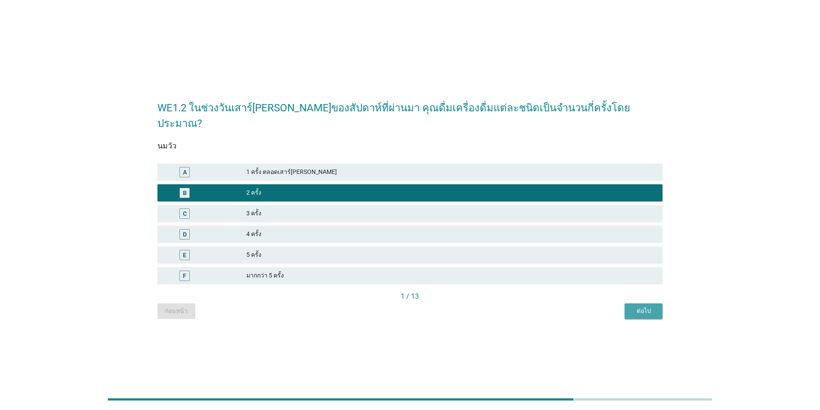
click at [424, 306] on div "ต่อไป" at bounding box center [643, 310] width 24 height 9
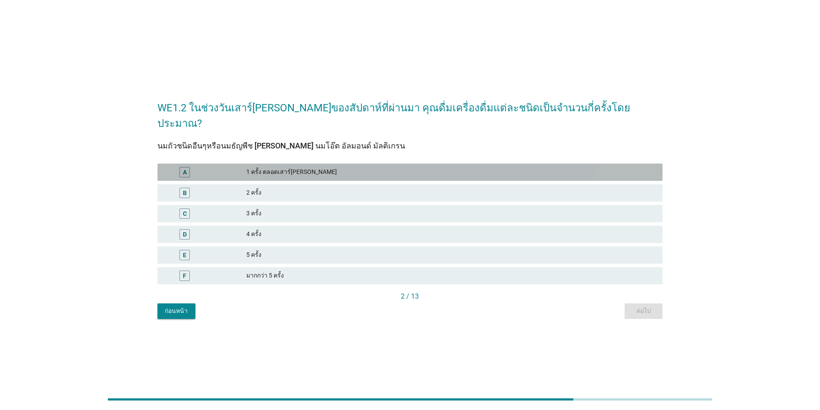
click at [279, 163] on div "A 1 ครั้ง ตลอดเสาร์[PERSON_NAME]" at bounding box center [409, 171] width 505 height 17
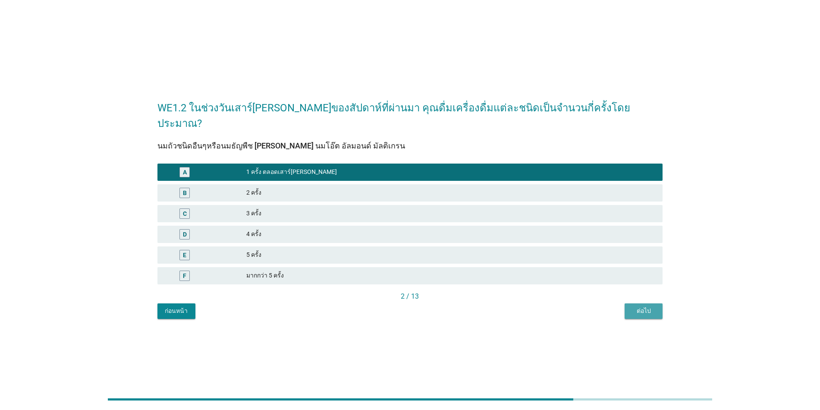
click at [424, 306] on div "ต่อไป" at bounding box center [643, 310] width 24 height 9
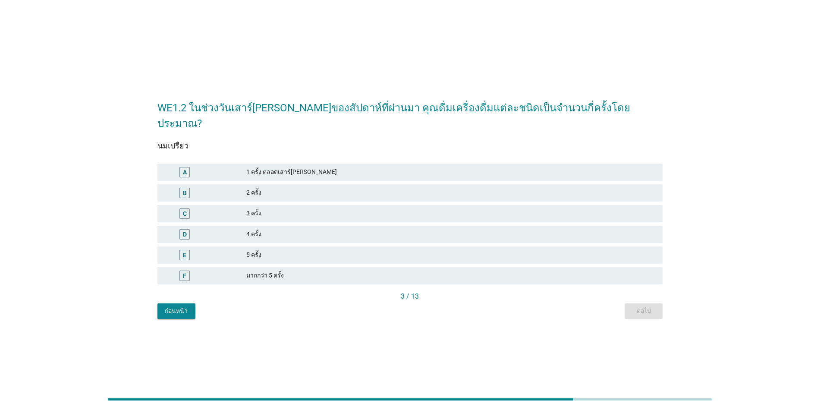
click at [263, 163] on div "A 1 ครั้ง ตลอดเสาร์[PERSON_NAME]" at bounding box center [409, 171] width 505 height 17
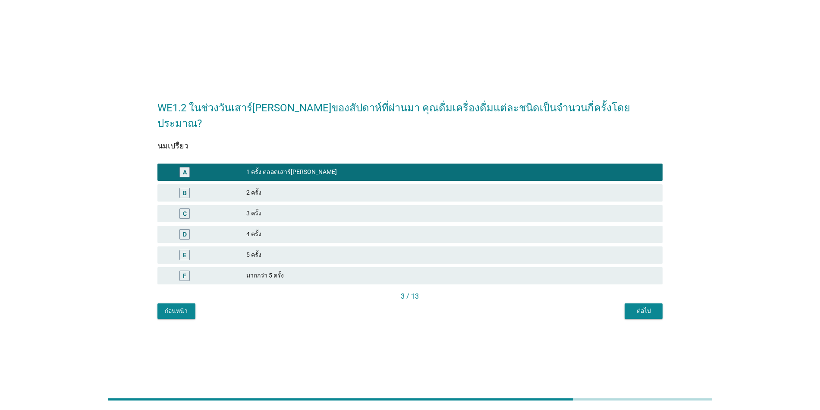
click at [424, 303] on button "ต่อไป" at bounding box center [643, 311] width 38 height 16
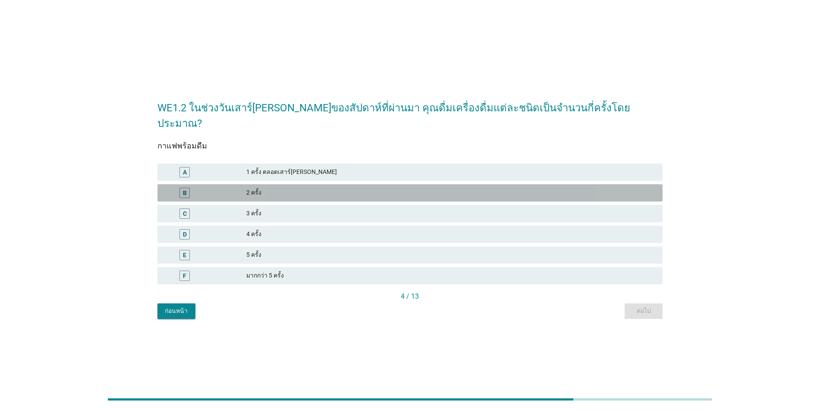
click at [238, 184] on div "B 2 ครั้ง" at bounding box center [409, 192] width 505 height 17
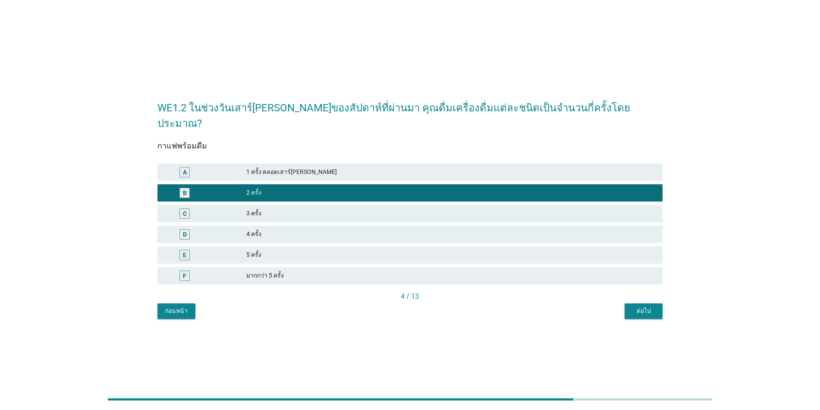
click at [424, 306] on div "ต่อไป" at bounding box center [643, 310] width 24 height 9
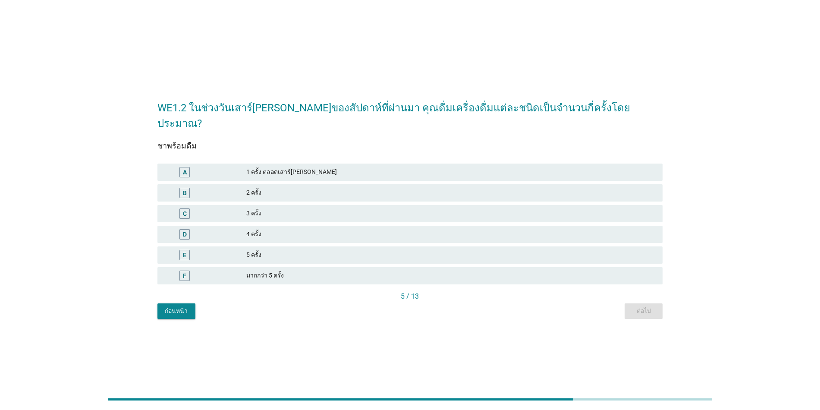
click at [361, 167] on div "1 ครั้ง ตลอดเสาร์[PERSON_NAME]" at bounding box center [450, 172] width 409 height 10
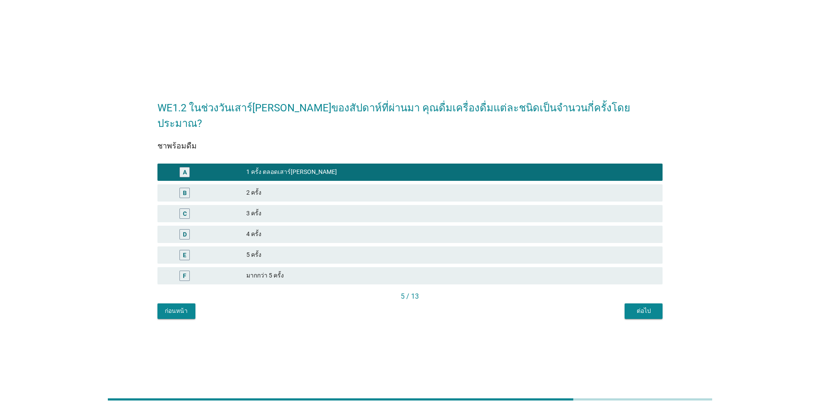
click at [424, 306] on div "ต่อไป" at bounding box center [643, 310] width 24 height 9
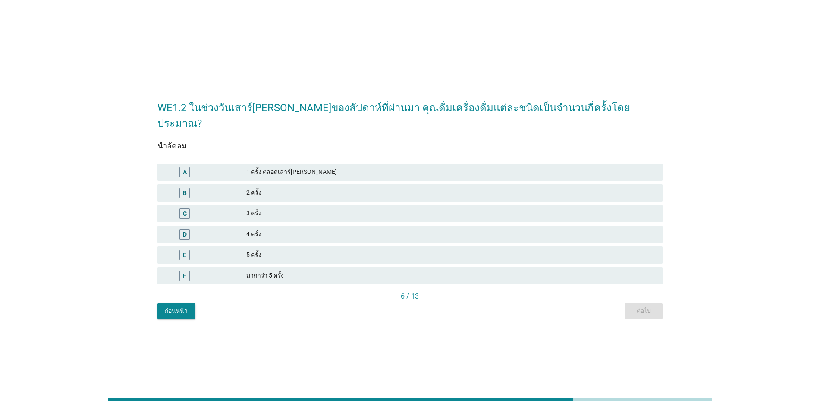
click at [269, 167] on div "1 ครั้ง ตลอดเสาร์[PERSON_NAME]" at bounding box center [450, 172] width 409 height 10
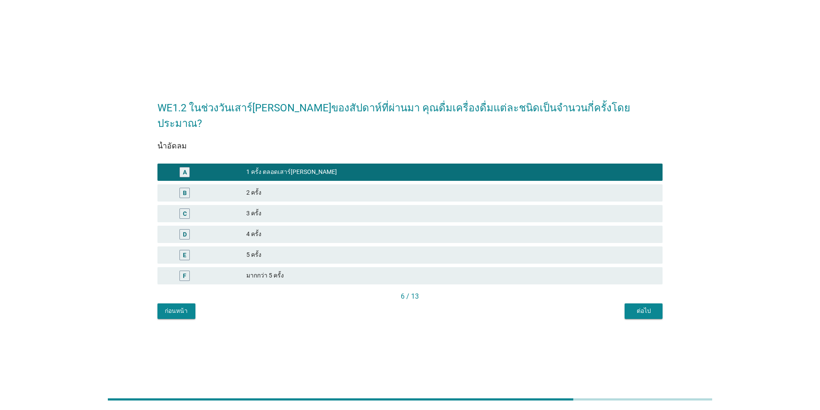
click at [424, 303] on button "ต่อไป" at bounding box center [643, 311] width 38 height 16
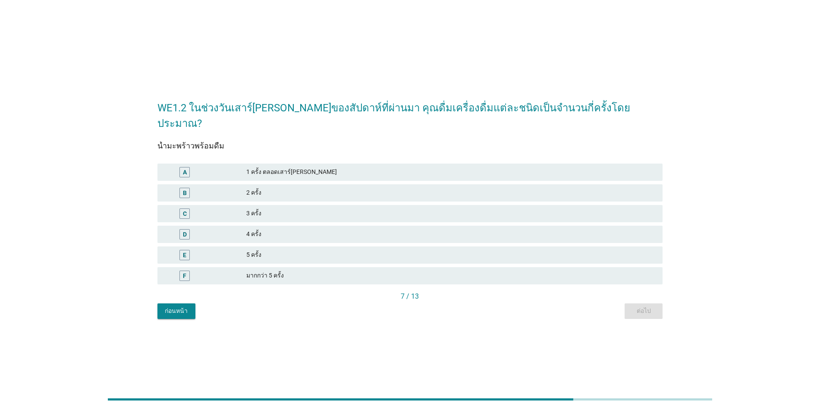
click at [293, 167] on div "1 ครั้ง ตลอดเสาร์[PERSON_NAME]" at bounding box center [450, 172] width 409 height 10
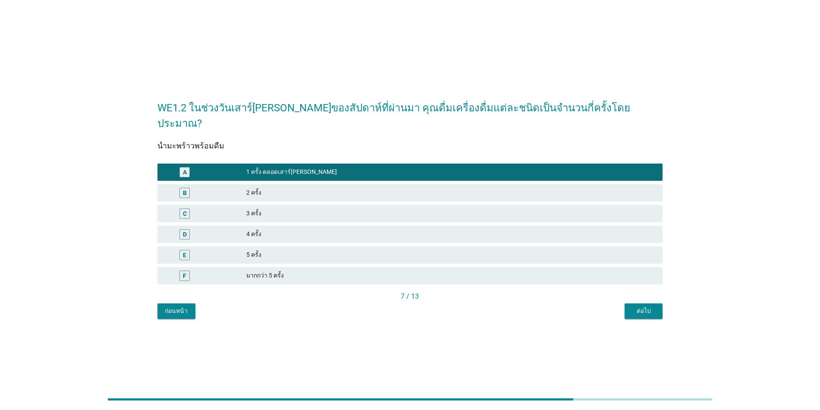
click at [424, 306] on div "ต่อไป" at bounding box center [643, 310] width 24 height 9
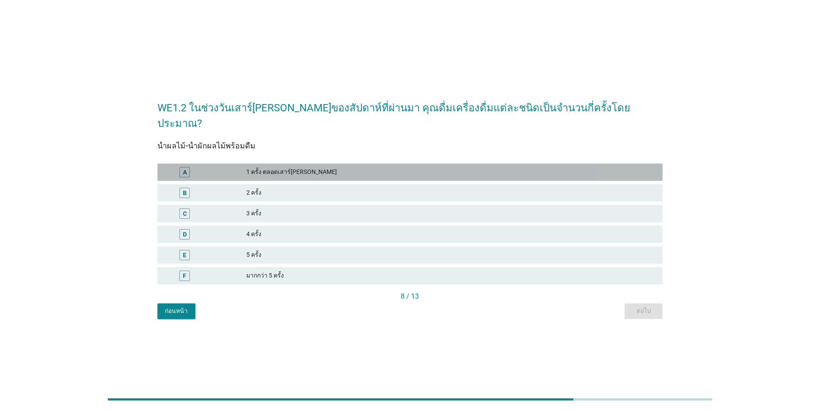
click at [276, 167] on div "1 ครั้ง ตลอดเสาร์[PERSON_NAME]" at bounding box center [450, 172] width 409 height 10
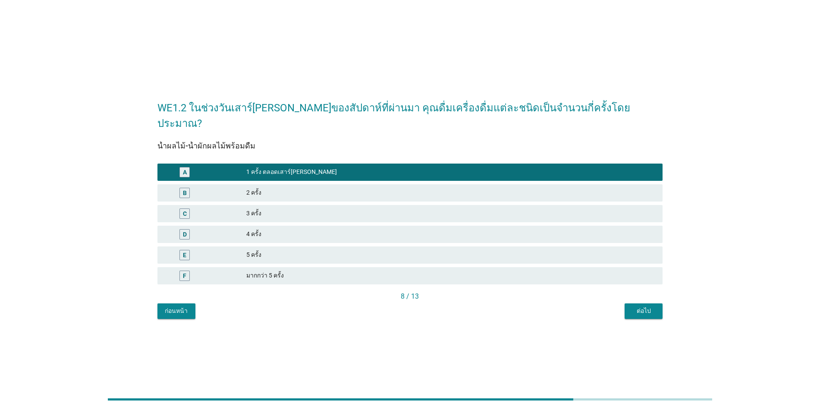
click at [424, 308] on button "ต่อไป" at bounding box center [643, 311] width 38 height 16
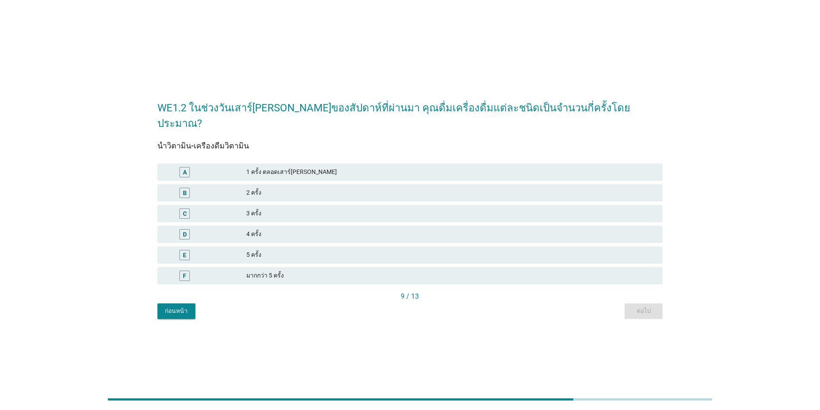
click at [243, 163] on div "A 1 ครั้ง ตลอดเสาร์[PERSON_NAME]" at bounding box center [409, 171] width 505 height 17
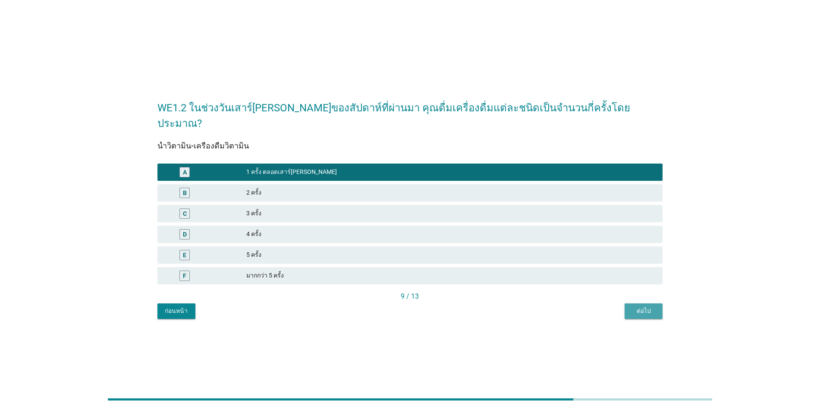
click at [424, 303] on button "ต่อไป" at bounding box center [643, 311] width 38 height 16
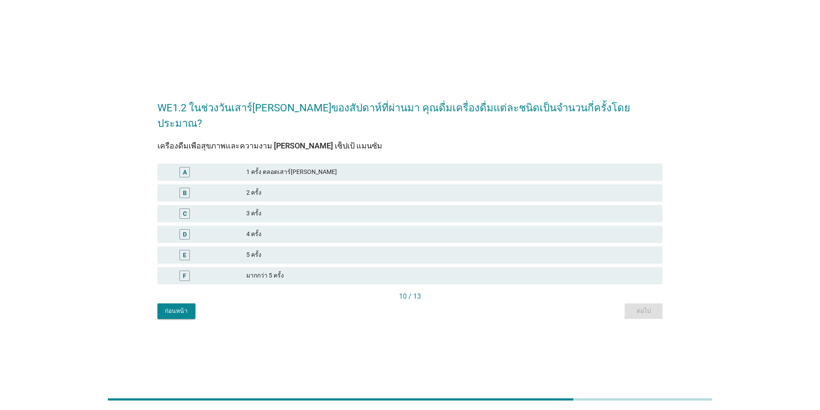
click at [241, 167] on div "A" at bounding box center [205, 172] width 82 height 10
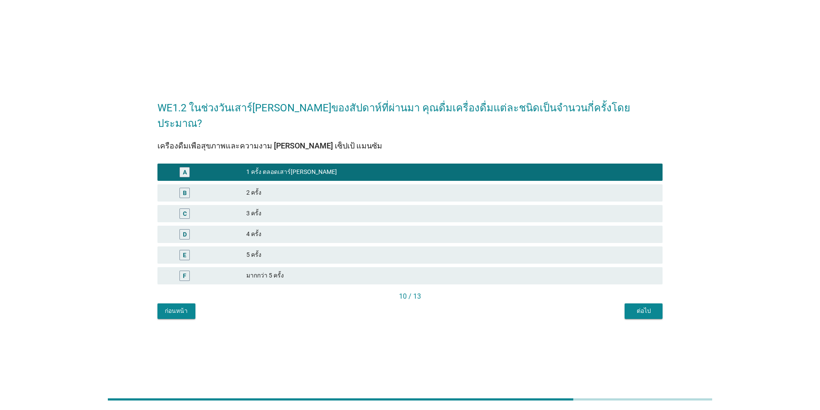
click at [424, 306] on div "ต่อไป" at bounding box center [643, 310] width 24 height 9
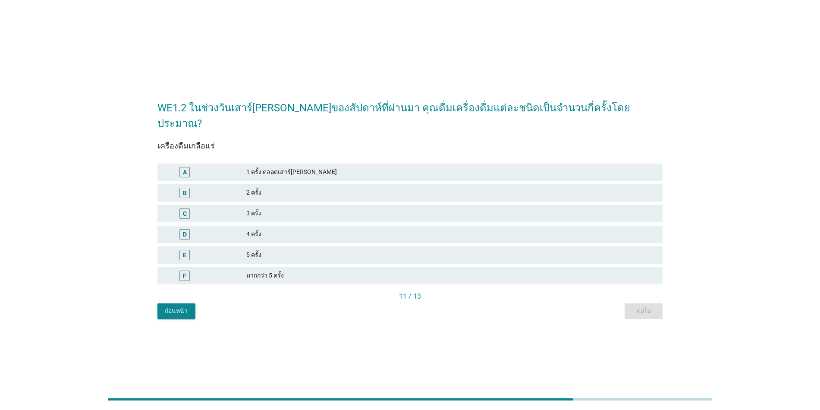
click at [254, 167] on div "1 ครั้ง ตลอดเสาร์[PERSON_NAME]" at bounding box center [450, 172] width 409 height 10
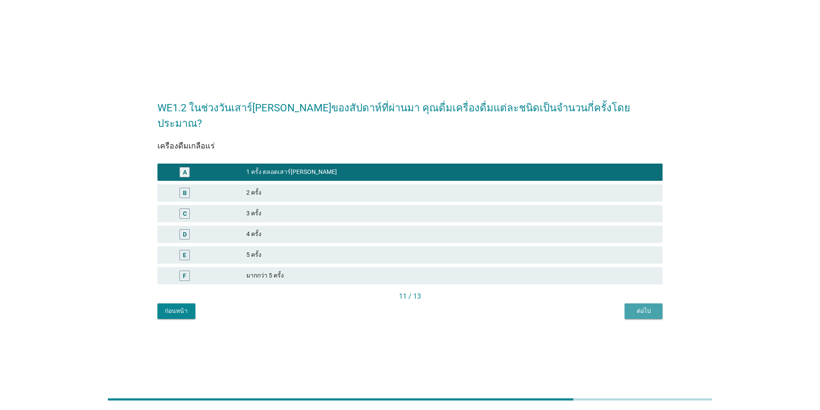
click at [424, 303] on button "ต่อไป" at bounding box center [643, 311] width 38 height 16
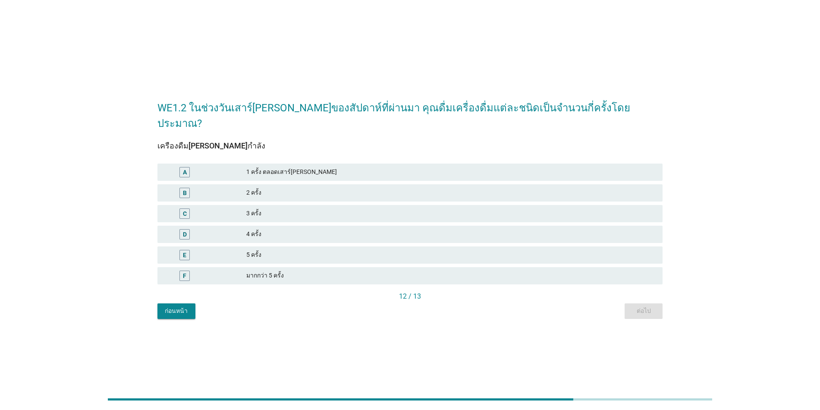
click at [301, 163] on div "A 1 ครั้ง ตลอดเสาร์[PERSON_NAME]" at bounding box center [409, 171] width 505 height 17
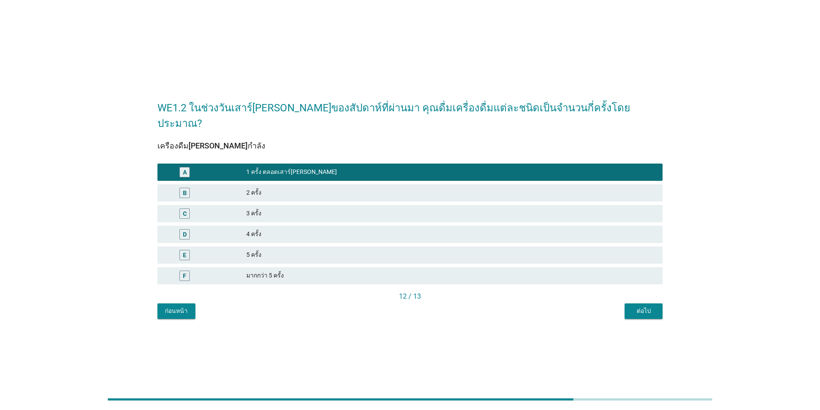
click at [424, 306] on div "ต่อไป" at bounding box center [643, 310] width 24 height 9
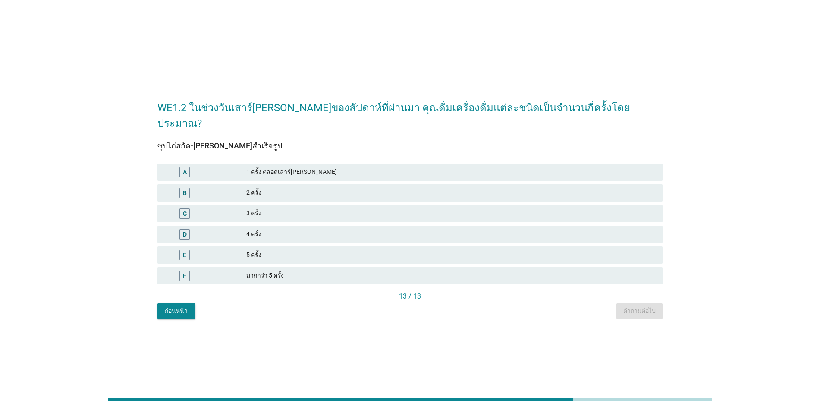
click at [266, 167] on div "1 ครั้ง ตลอดเสาร์[PERSON_NAME]" at bounding box center [450, 172] width 409 height 10
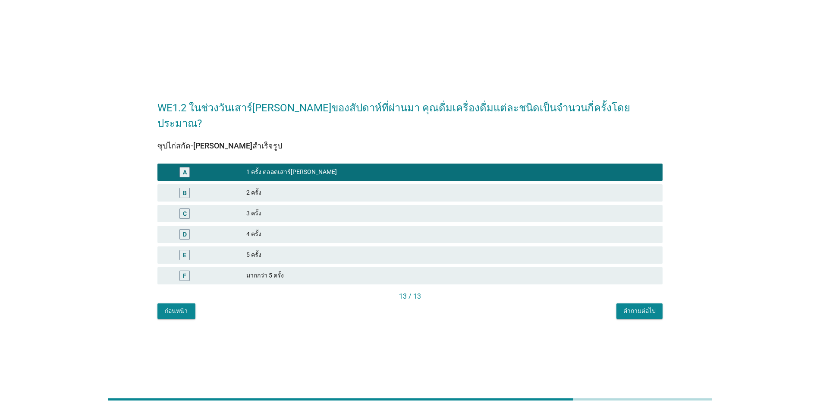
click at [424, 306] on div "คำถามต่อไป" at bounding box center [639, 310] width 32 height 9
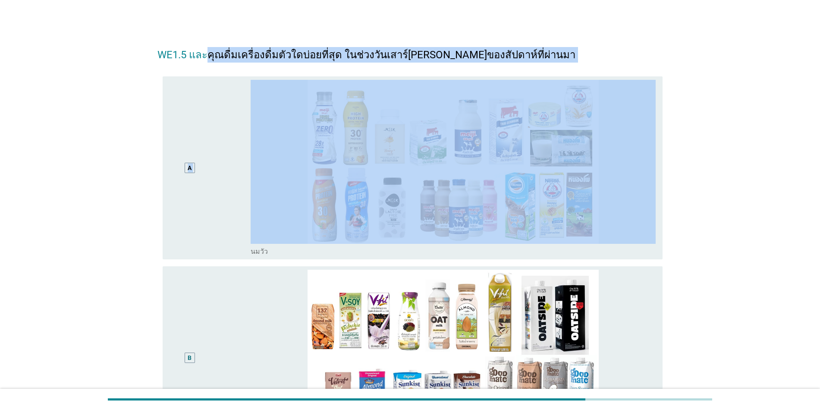
drag, startPoint x: 209, startPoint y: 54, endPoint x: 380, endPoint y: 65, distance: 171.1
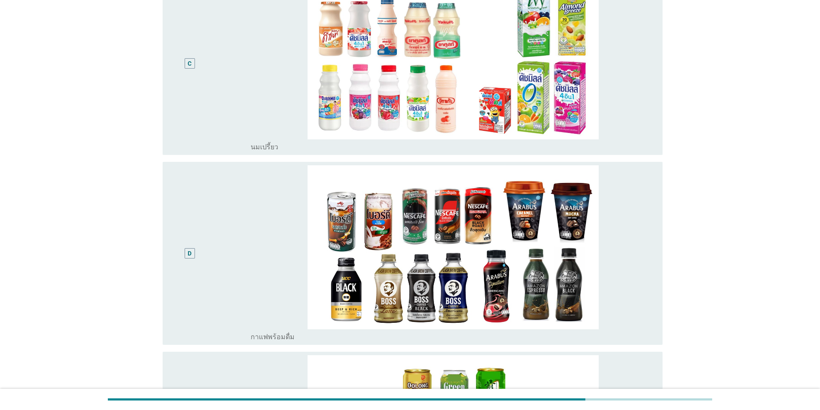
scroll to position [539, 0]
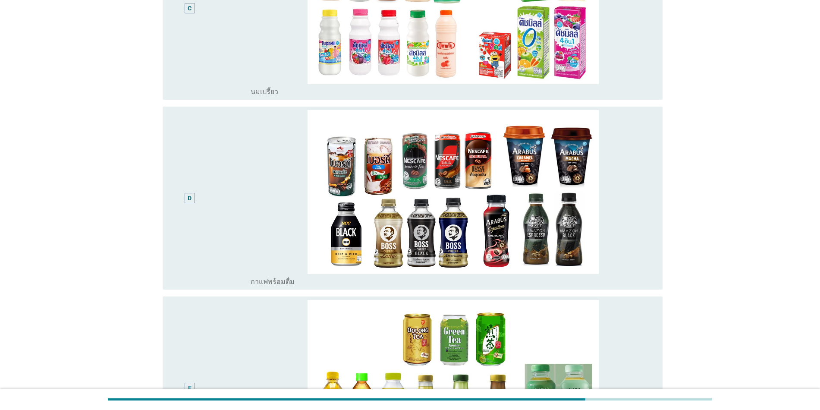
click at [193, 210] on div "D" at bounding box center [189, 198] width 41 height 176
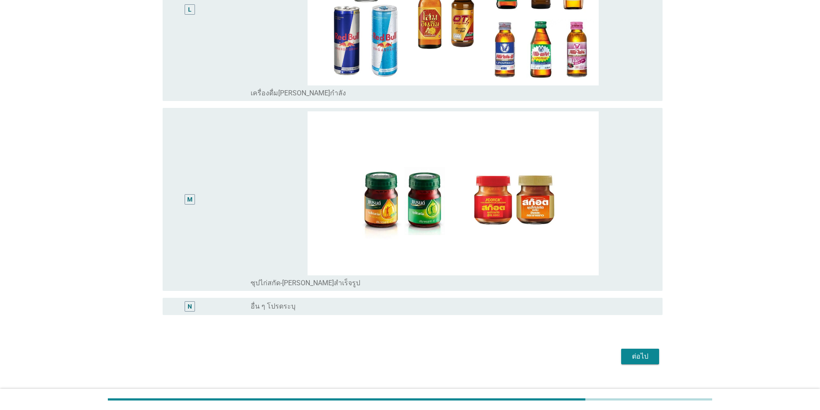
scroll to position [2261, 0]
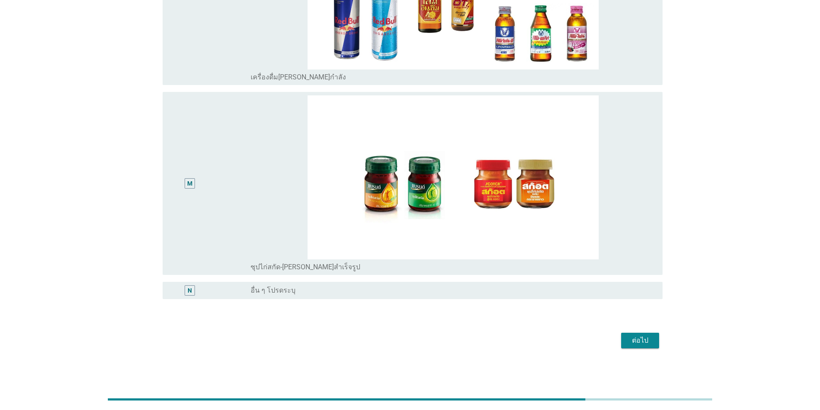
click at [424, 321] on div "ต่อไป" at bounding box center [640, 340] width 24 height 10
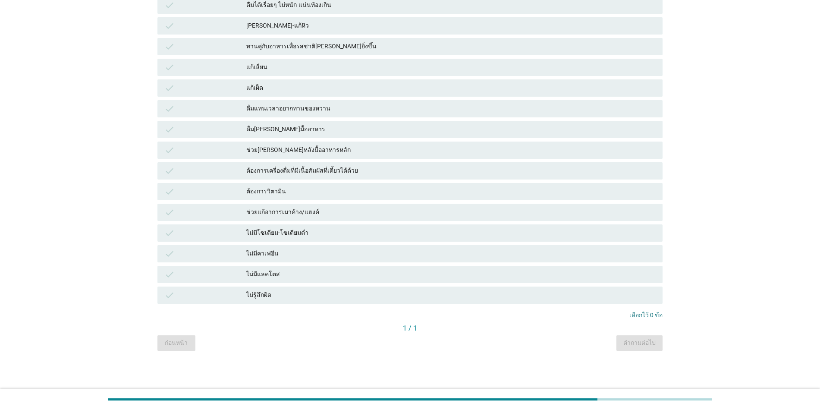
scroll to position [0, 0]
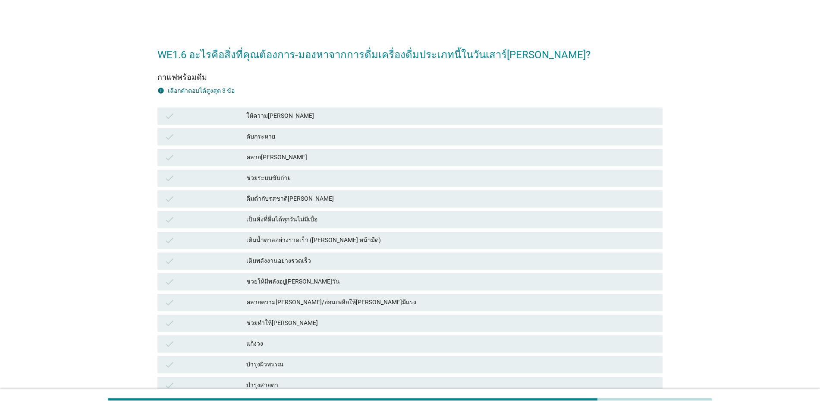
click at [299, 219] on div "เป็นสิ่งที่ดื่มได้ทุกวันไม่มีเบื่อ" at bounding box center [450, 219] width 409 height 10
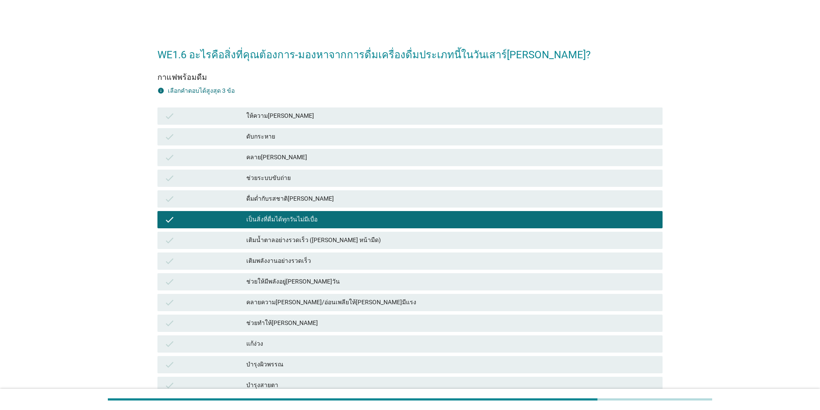
click at [260, 321] on div "แก้ง่วง" at bounding box center [450, 344] width 409 height 10
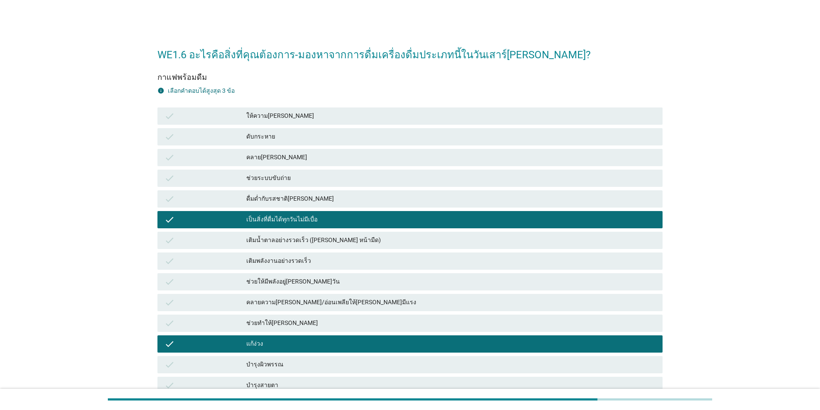
click at [279, 185] on div "check ช่วยระบบขับถ่าย" at bounding box center [409, 177] width 505 height 17
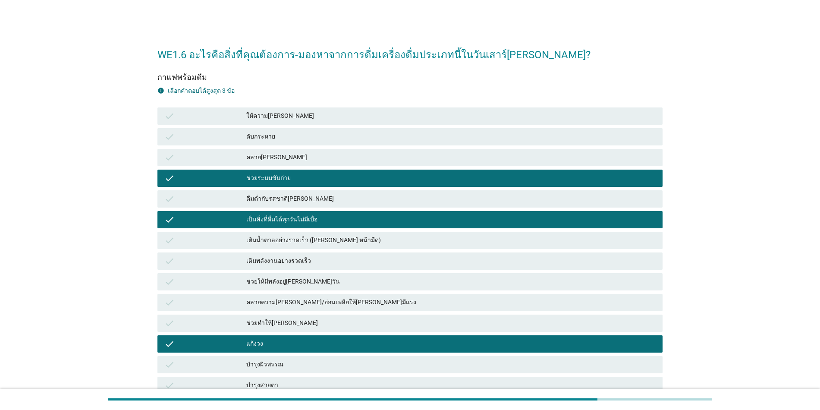
click at [279, 181] on div "ช่วยระบบขับถ่าย" at bounding box center [450, 178] width 409 height 10
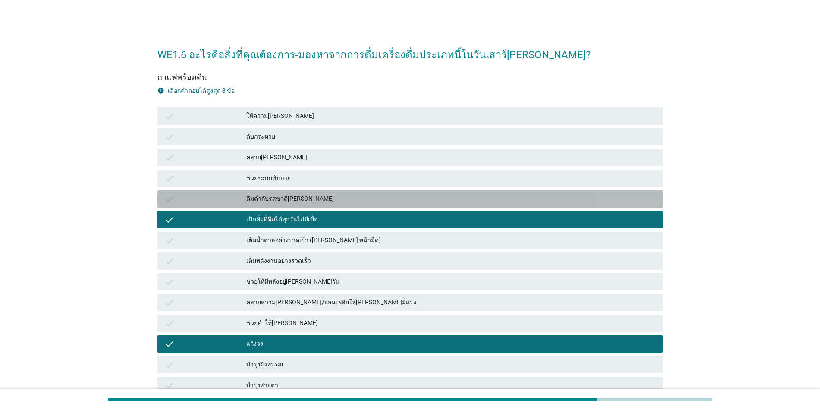
click at [280, 197] on div "ดื่มด่ำกับรสชาติ[PERSON_NAME]" at bounding box center [450, 199] width 409 height 10
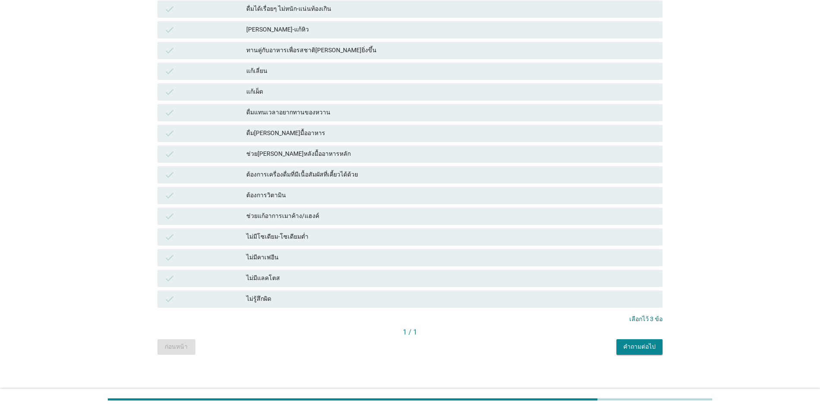
scroll to position [483, 0]
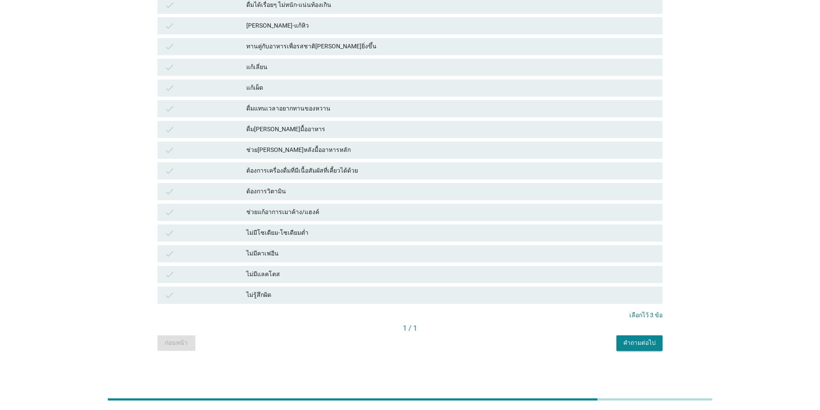
click at [424, 321] on button "คำถามต่อไป" at bounding box center [639, 343] width 46 height 16
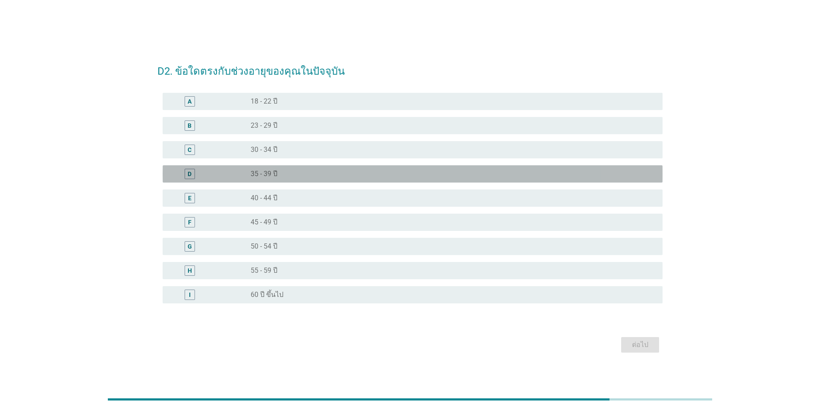
click at [258, 175] on label "35 - 39 ปี" at bounding box center [264, 173] width 27 height 9
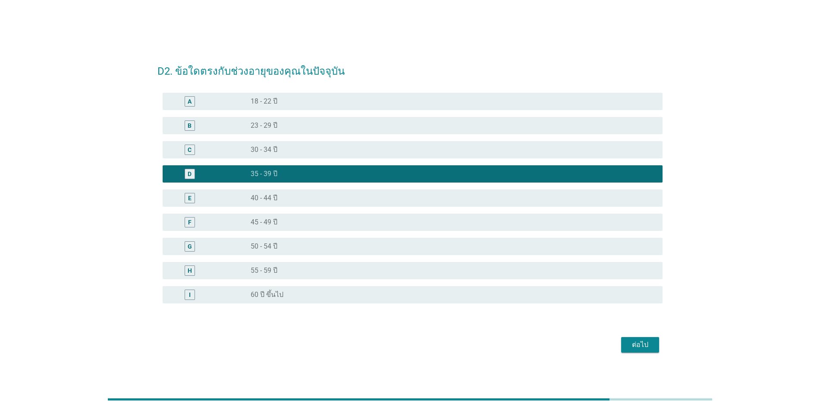
click at [424, 321] on div "ต่อไป" at bounding box center [640, 344] width 24 height 10
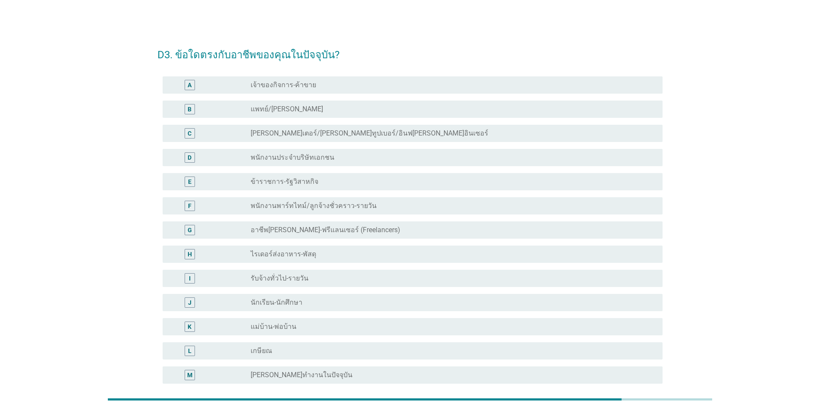
click at [332, 87] on div "radio_button_unchecked เจ้าของกิจการ-ค้าขาย" at bounding box center [450, 85] width 398 height 9
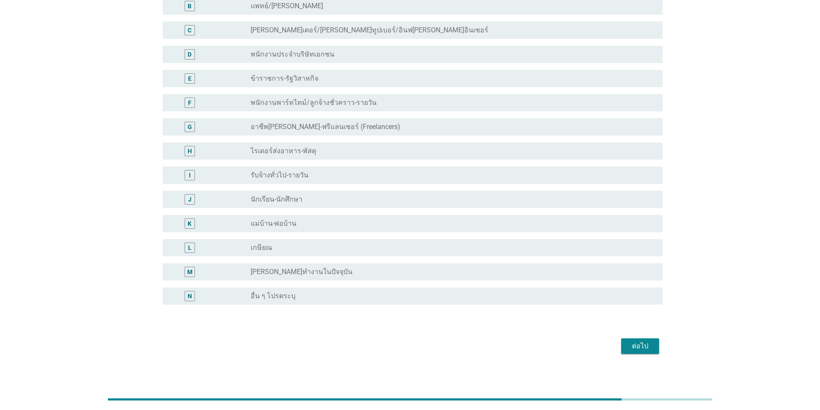
scroll to position [109, 0]
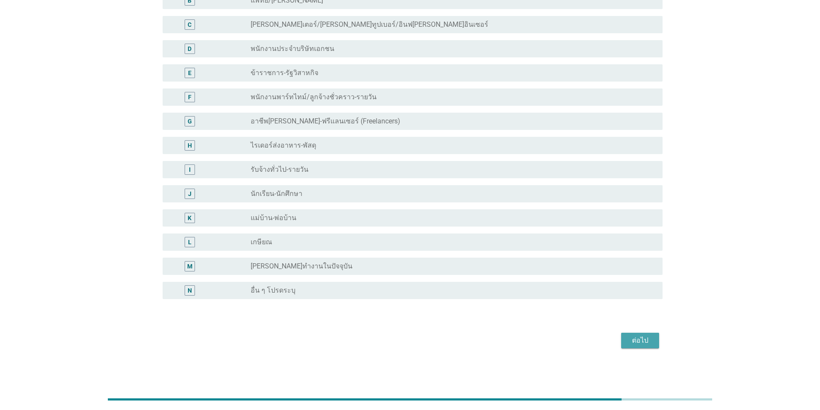
click at [424, 321] on div "ต่อไป" at bounding box center [640, 340] width 24 height 10
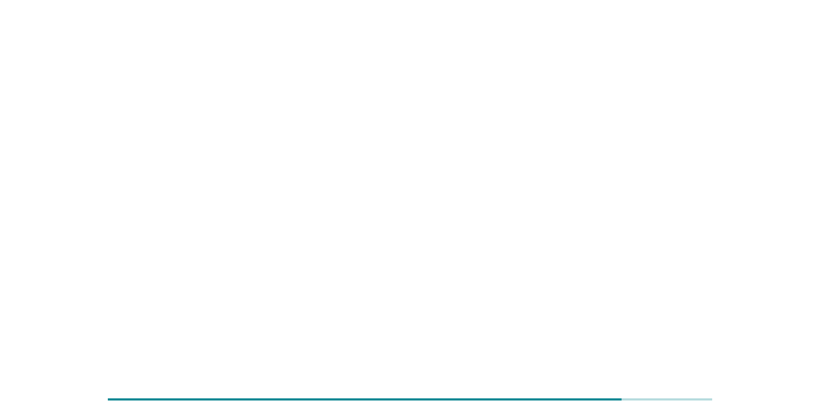
scroll to position [0, 0]
